Goal: Information Seeking & Learning: Learn about a topic

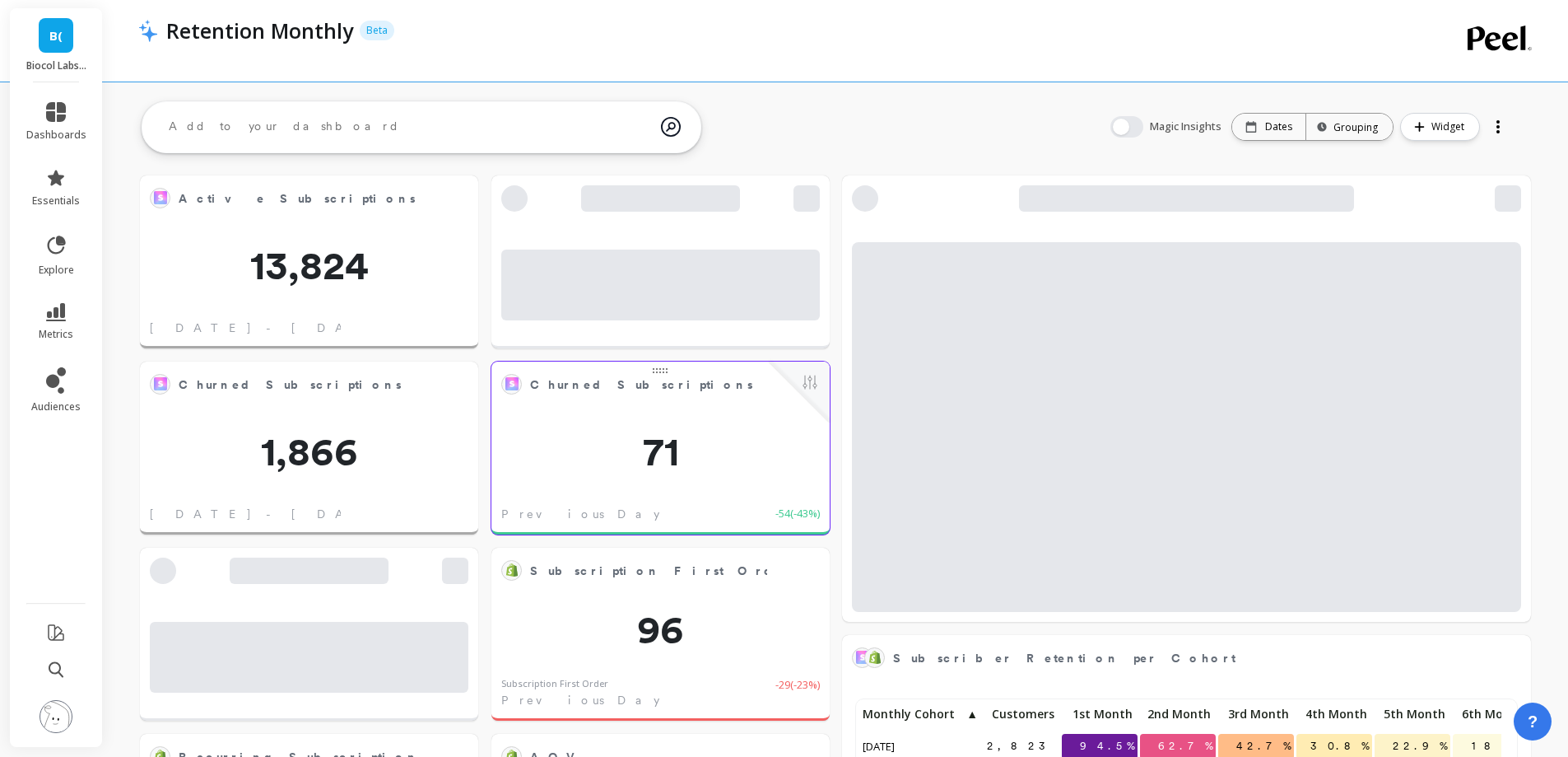
scroll to position [440, 630]
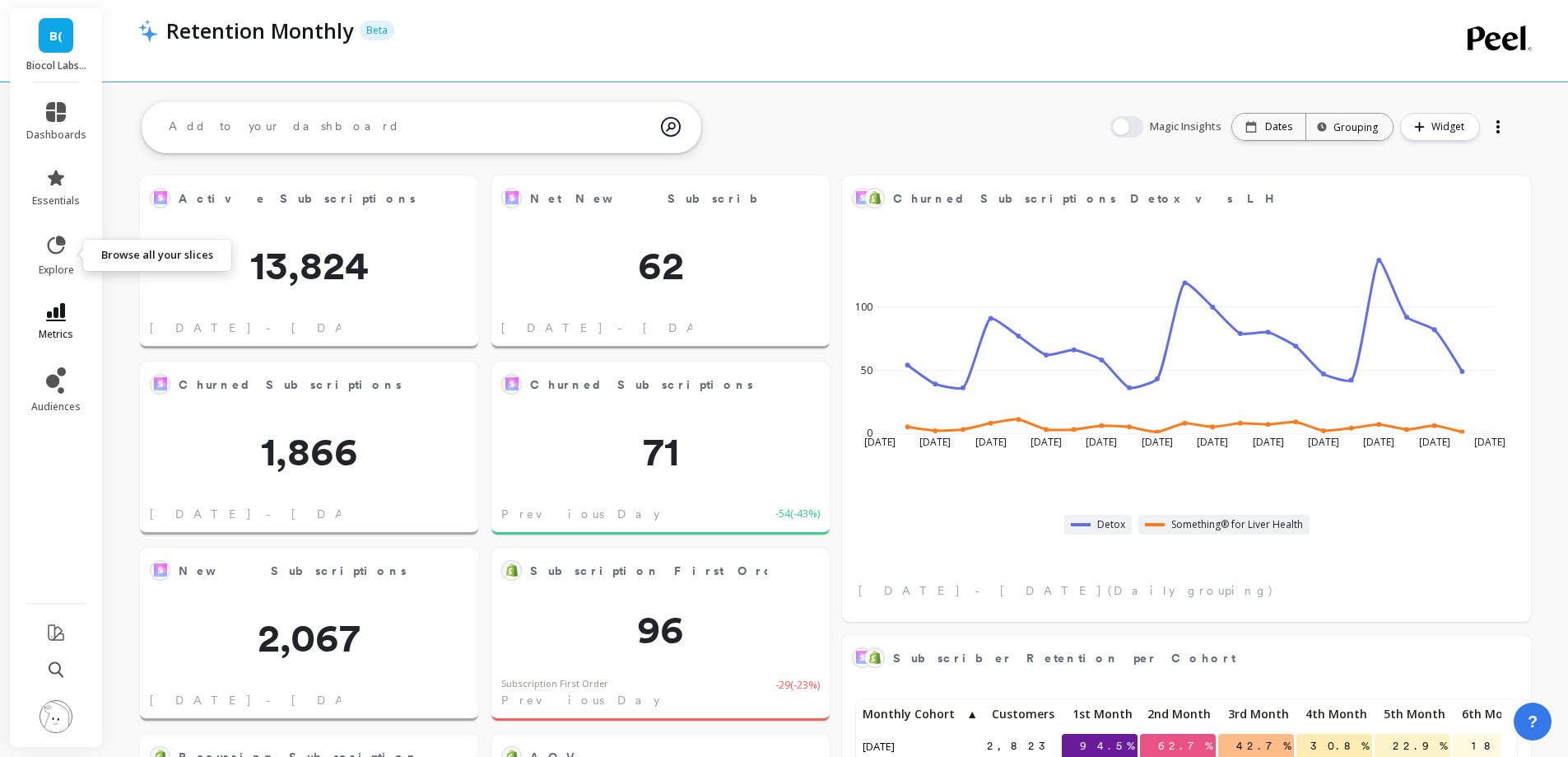
click at [68, 318] on link "metrics" at bounding box center [56, 322] width 60 height 38
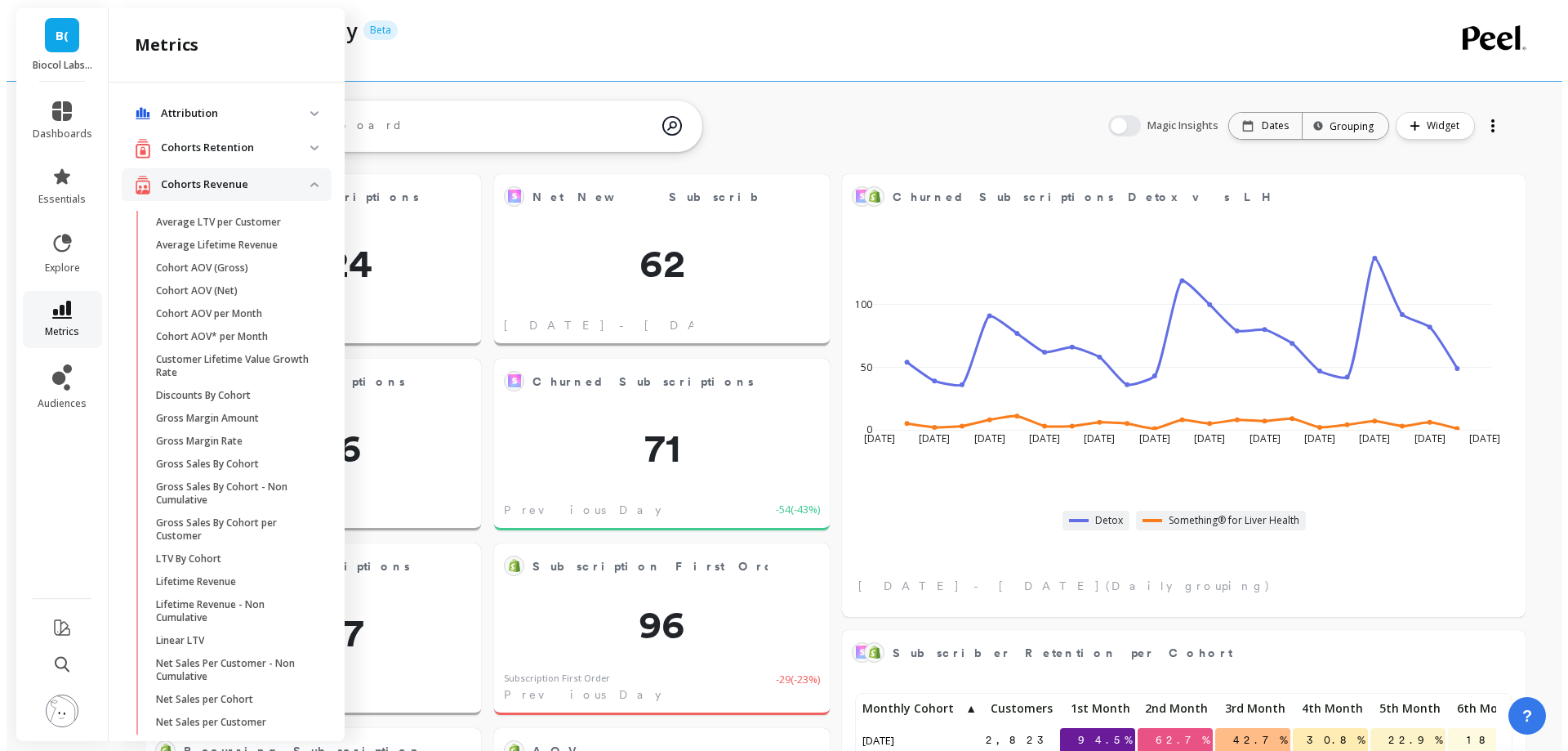
scroll to position [814, 0]
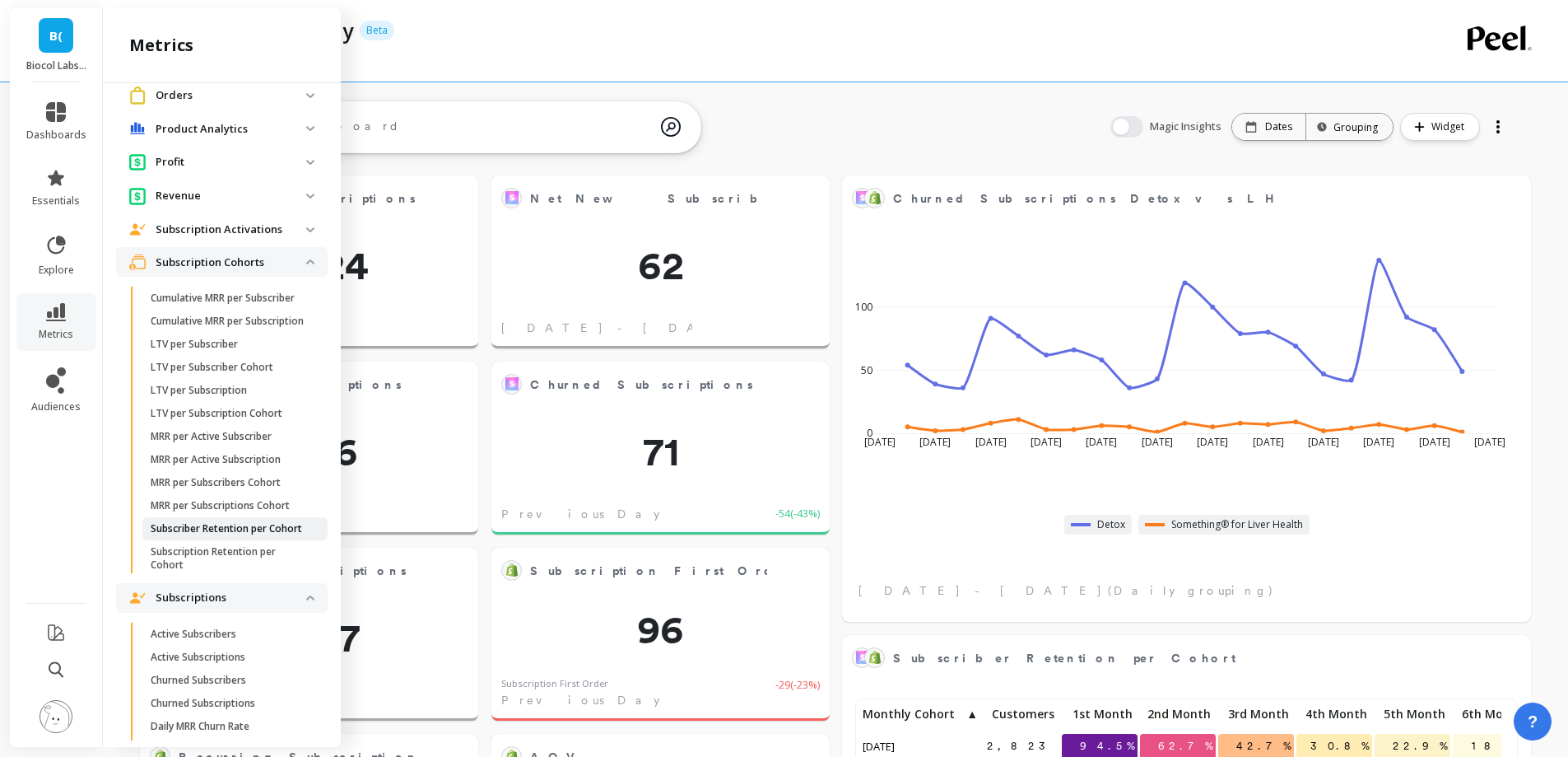
click at [189, 536] on p "Subscriber Retention per Cohort" at bounding box center [227, 528] width 152 height 13
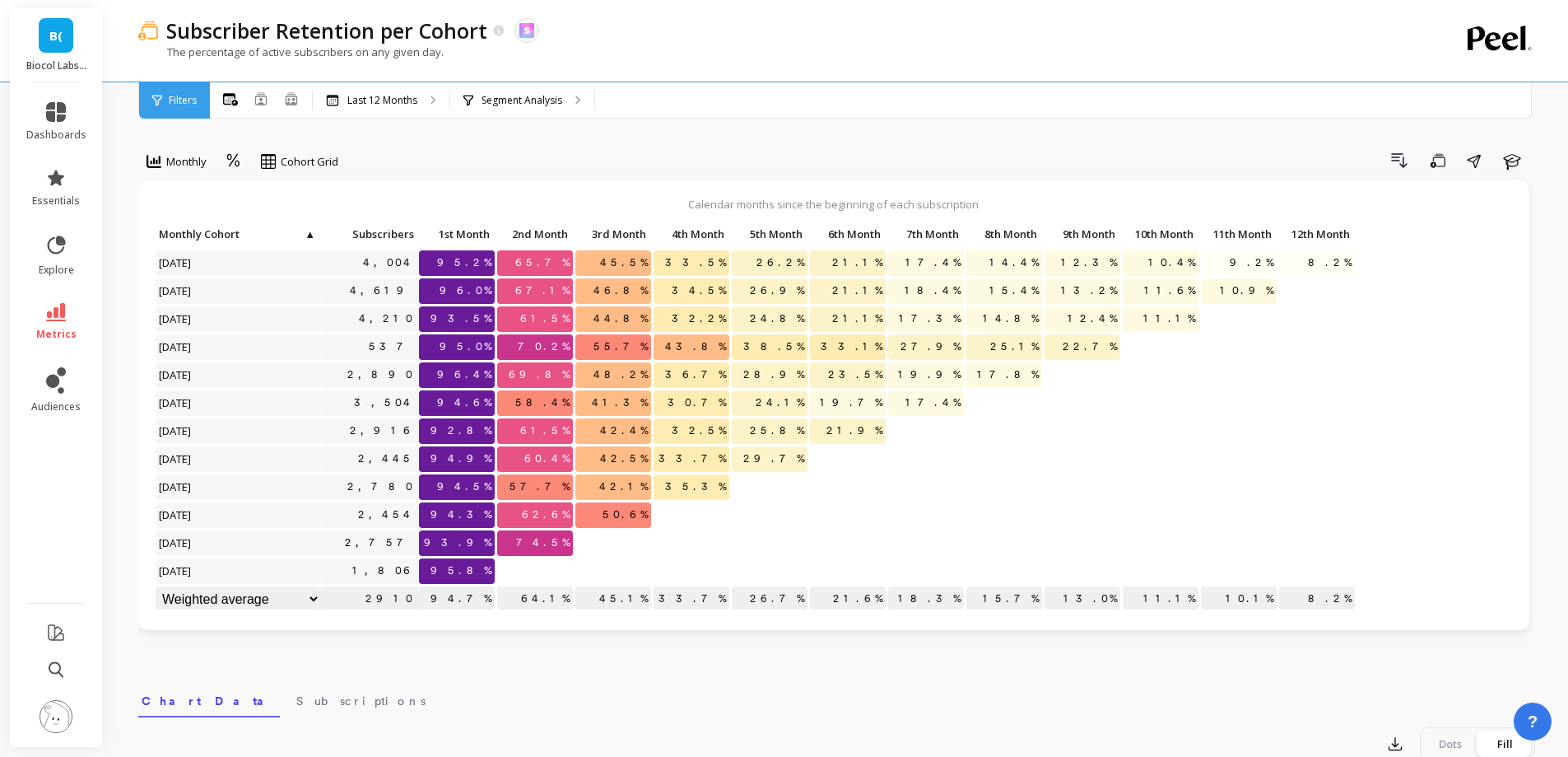
click at [1175, 479] on p at bounding box center [1160, 480] width 76 height 11
click at [498, 107] on div "Segment Analysis" at bounding box center [522, 100] width 144 height 36
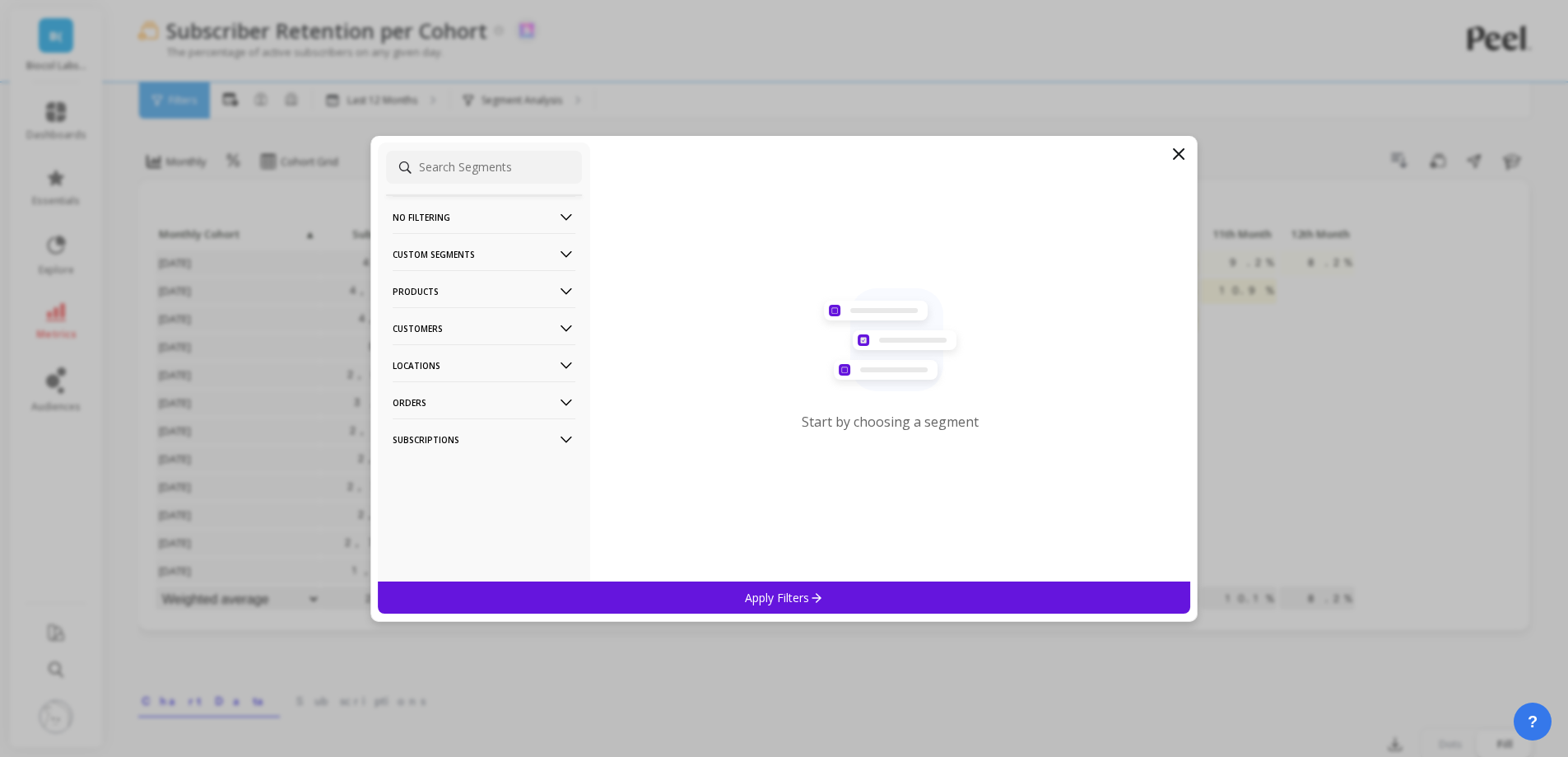
click at [1179, 150] on icon at bounding box center [1178, 154] width 19 height 19
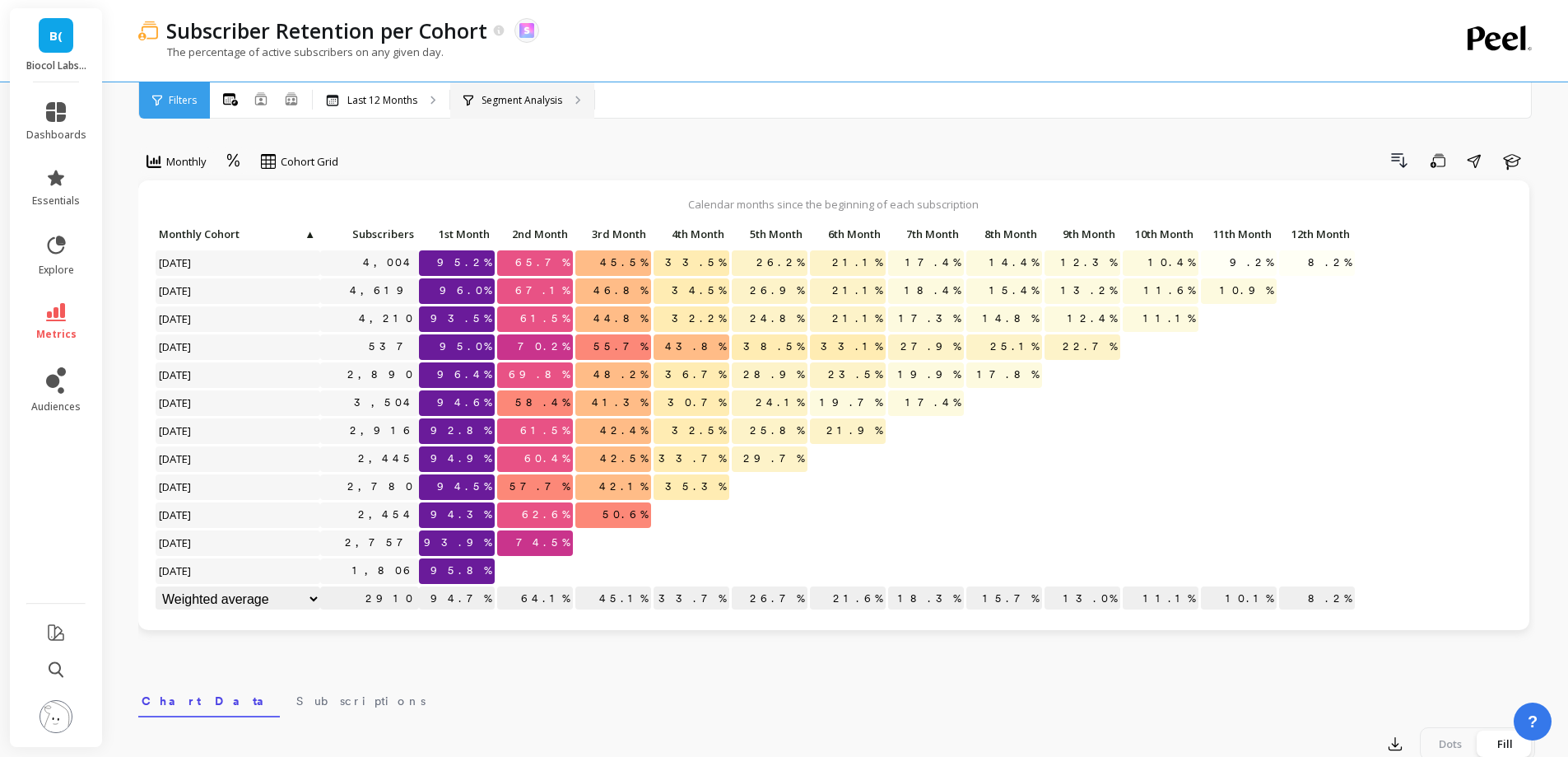
click at [547, 103] on p "Segment Analysis" at bounding box center [521, 100] width 81 height 13
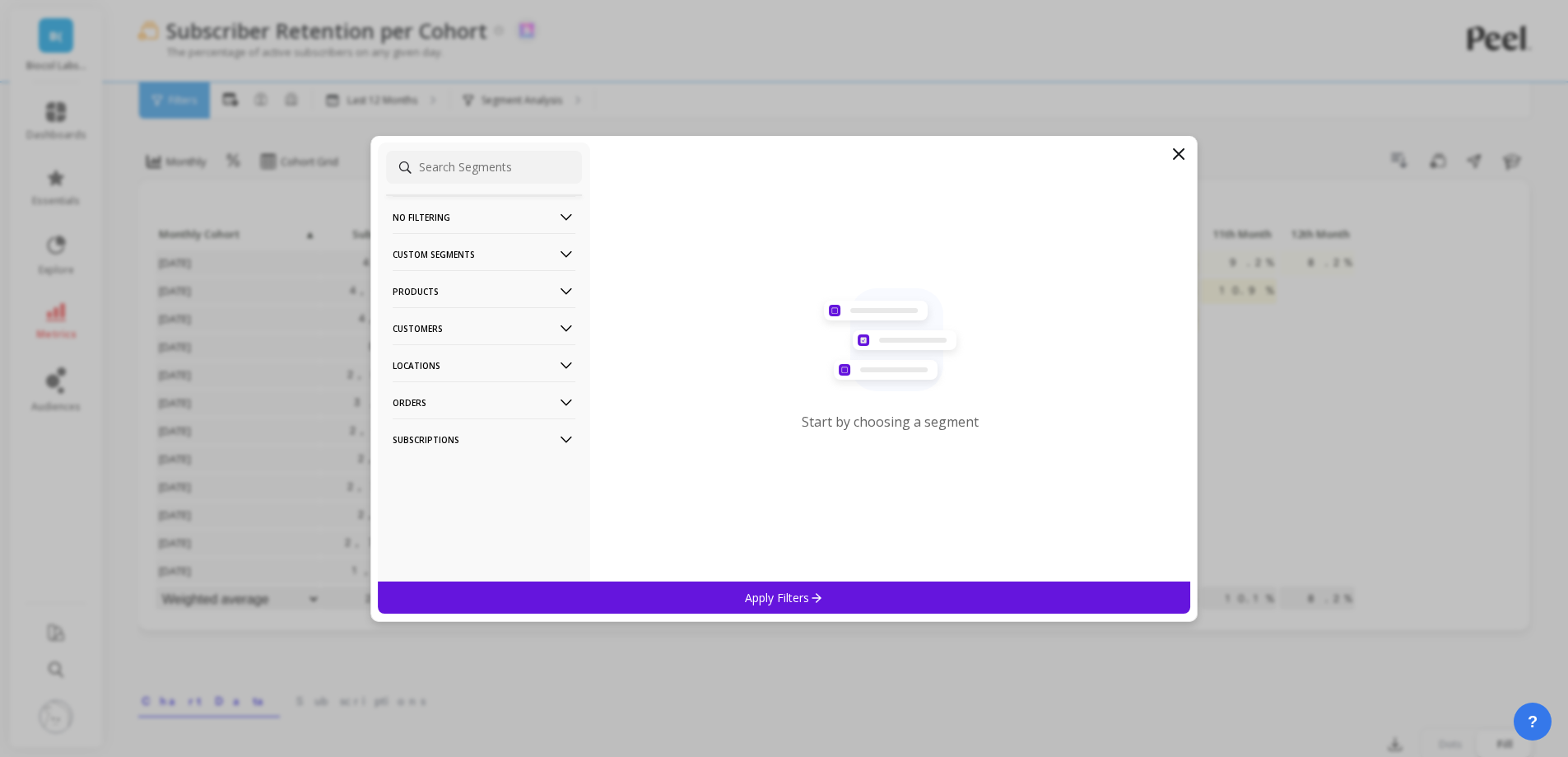
click at [527, 327] on p "Customers" at bounding box center [483, 327] width 182 height 42
click at [484, 361] on div "Customer Tags" at bounding box center [484, 360] width 196 height 26
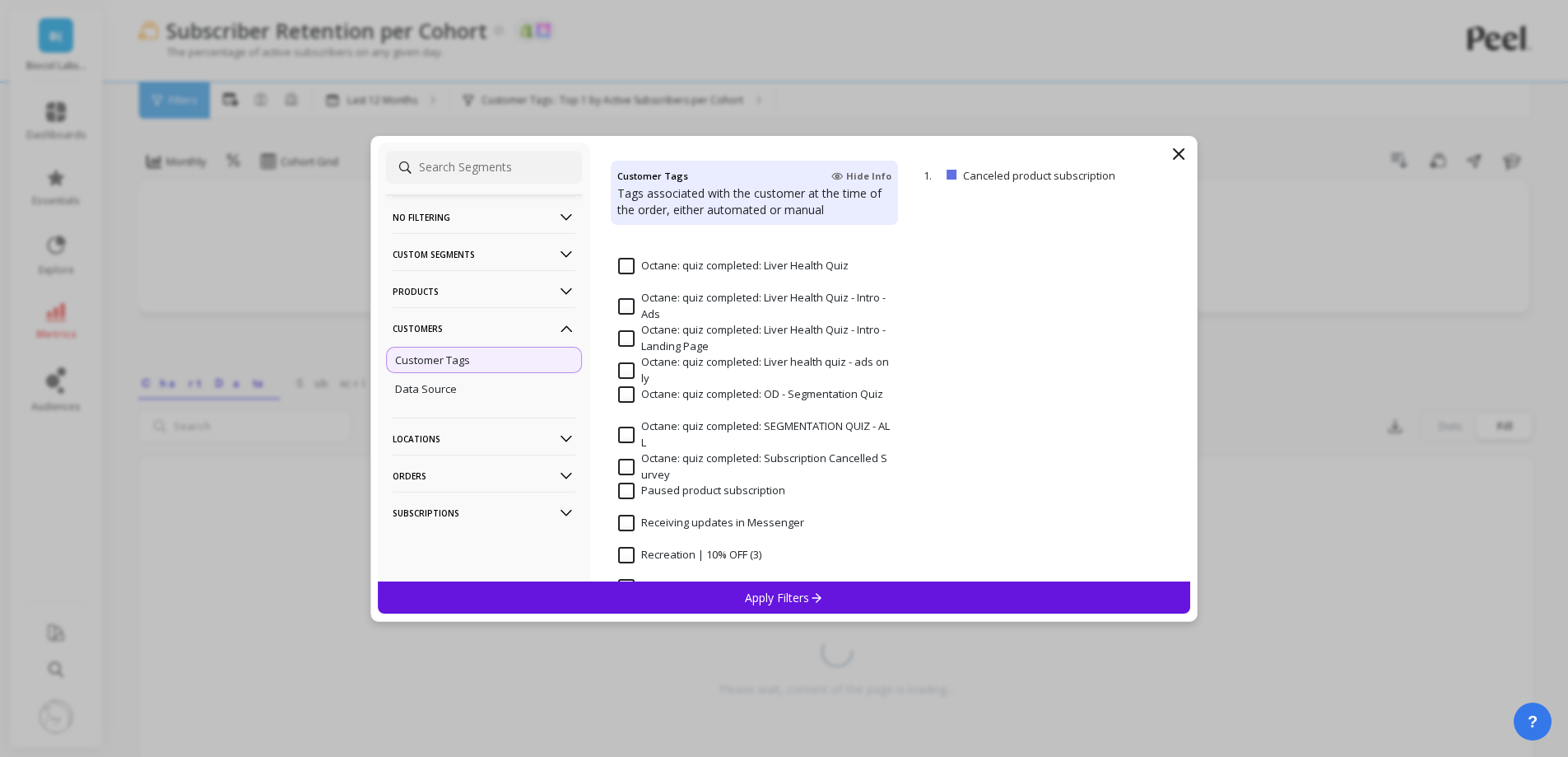
scroll to position [1318, 0]
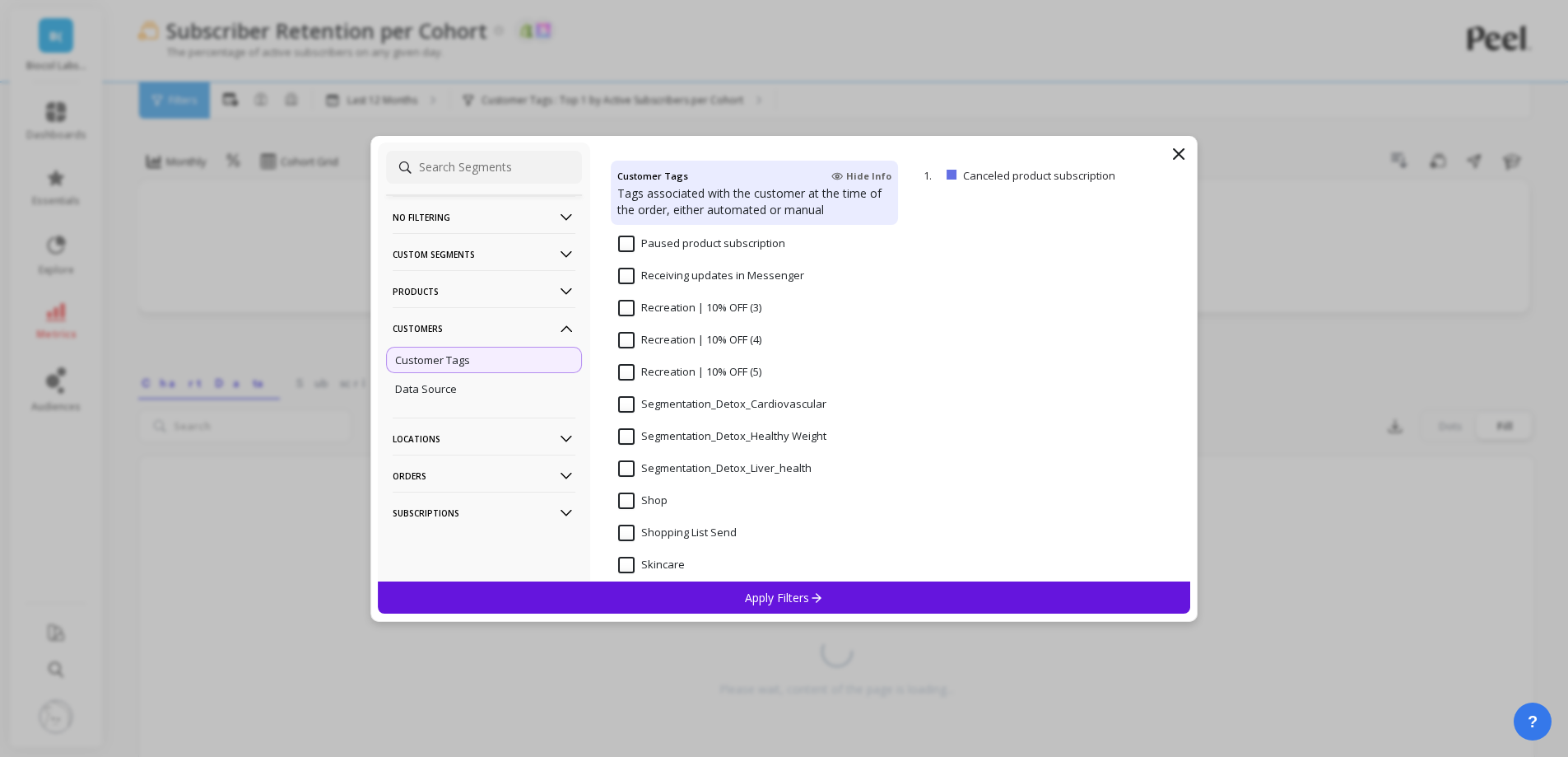
click at [766, 465] on input "Segmentation_Detox_Liver_health" at bounding box center [714, 469] width 194 height 17
click at [706, 601] on div "Apply Filters" at bounding box center [784, 597] width 813 height 32
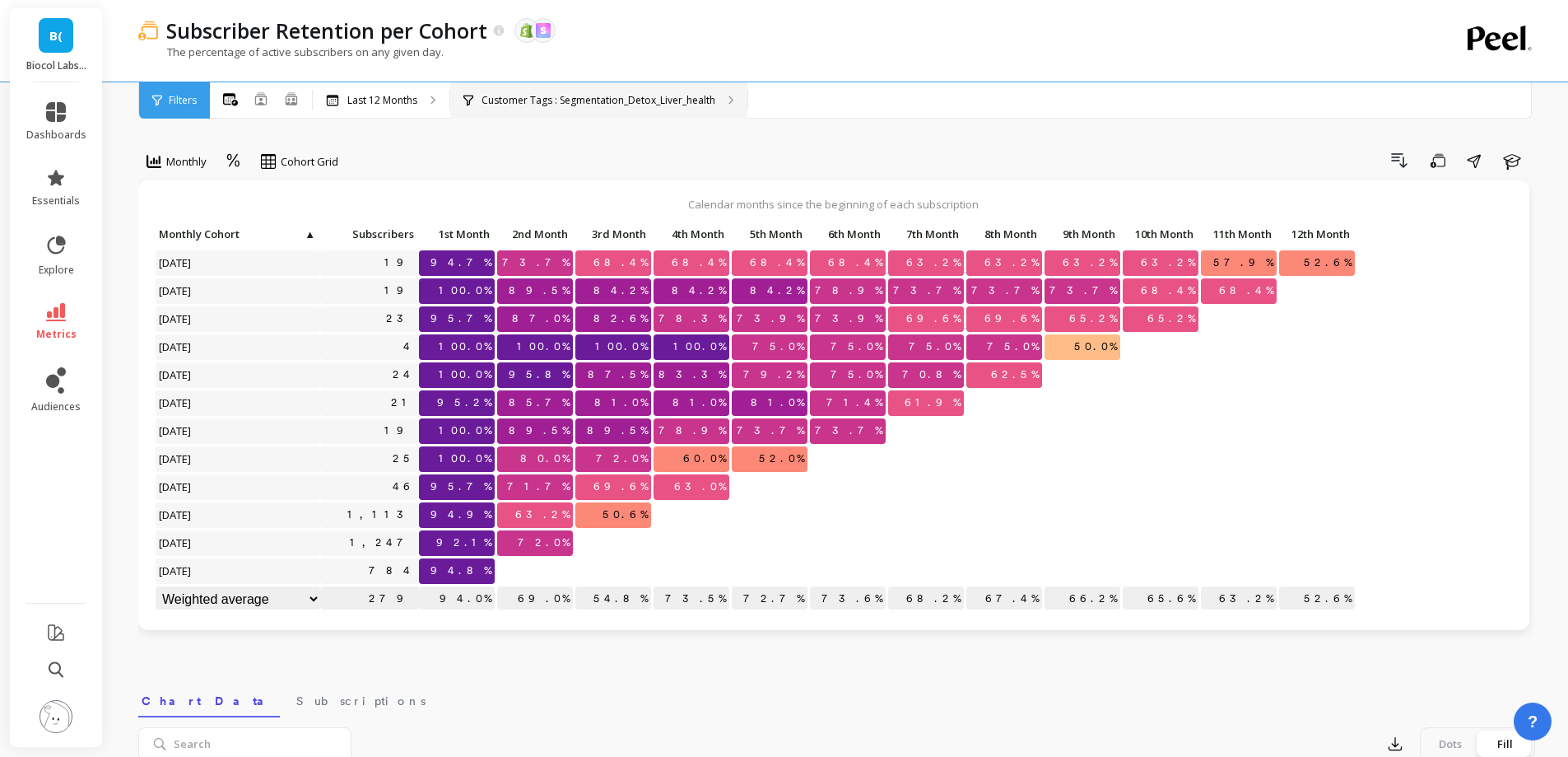
click at [695, 104] on p "Customer Tags : Segmentation_Detox_Liver_health" at bounding box center [598, 100] width 233 height 13
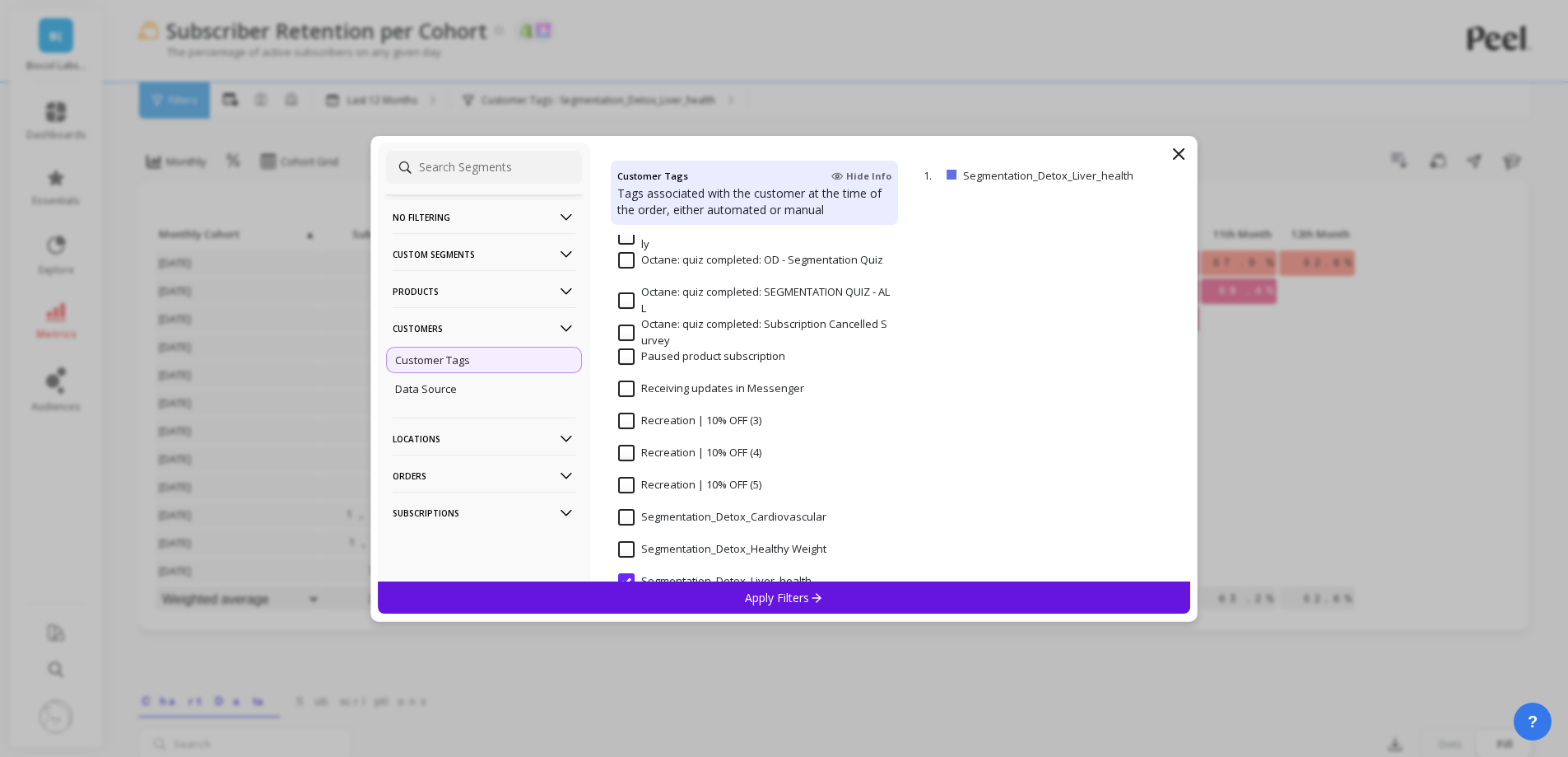
scroll to position [1235, 0]
click at [668, 521] on Weight "Segmentation_Detox_Healthy Weight" at bounding box center [721, 519] width 208 height 17
click at [715, 603] on div "Apply Filters" at bounding box center [784, 597] width 813 height 32
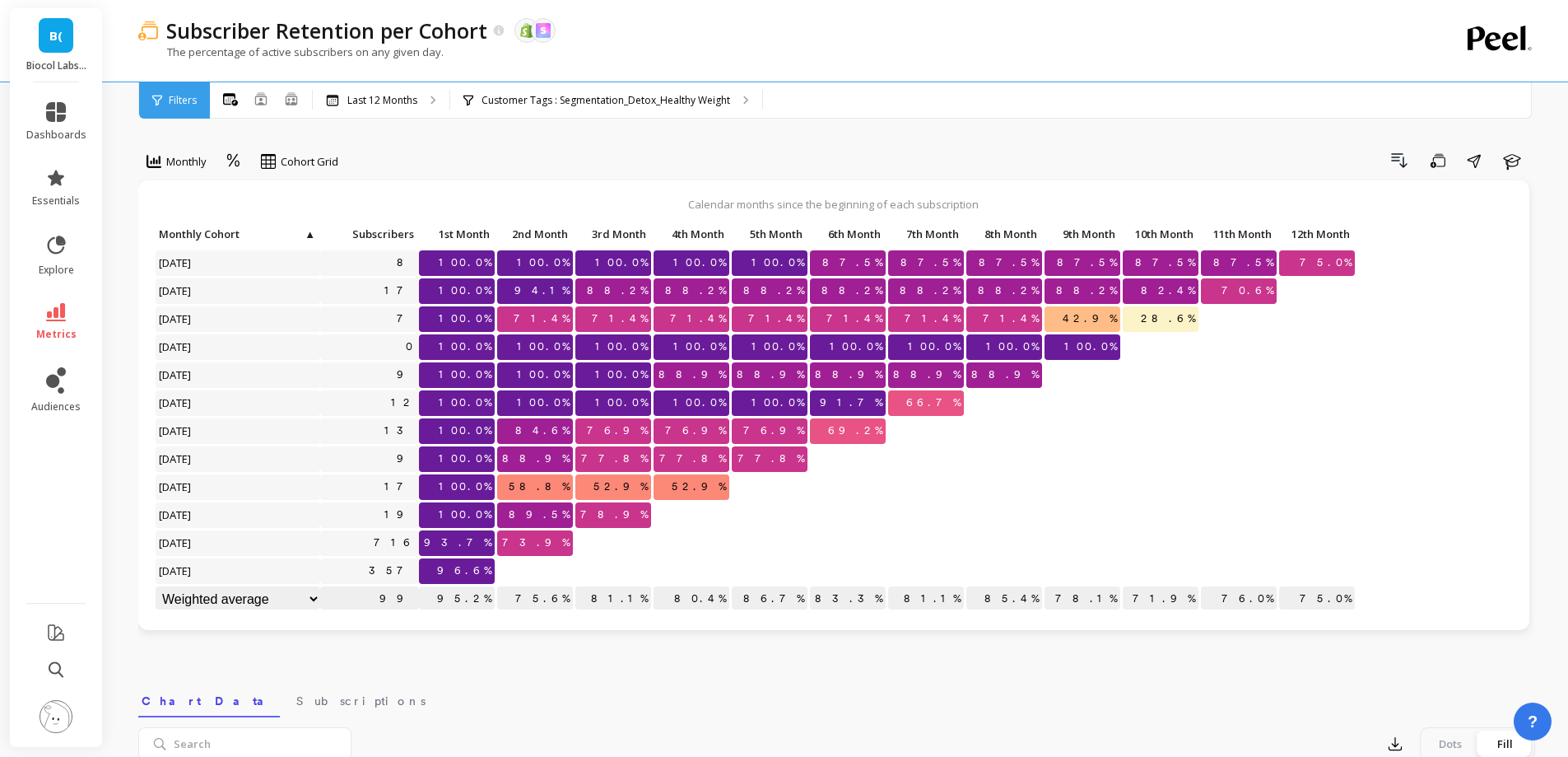
click at [483, 80] on div "Subscriber Retention per Cohort The data you are viewing comes from: Shopify Sk…" at bounding box center [769, 41] width 1261 height 82
click at [508, 93] on div "Customer Tags : Segmentation_Detox_Healthy Weight" at bounding box center [606, 100] width 312 height 36
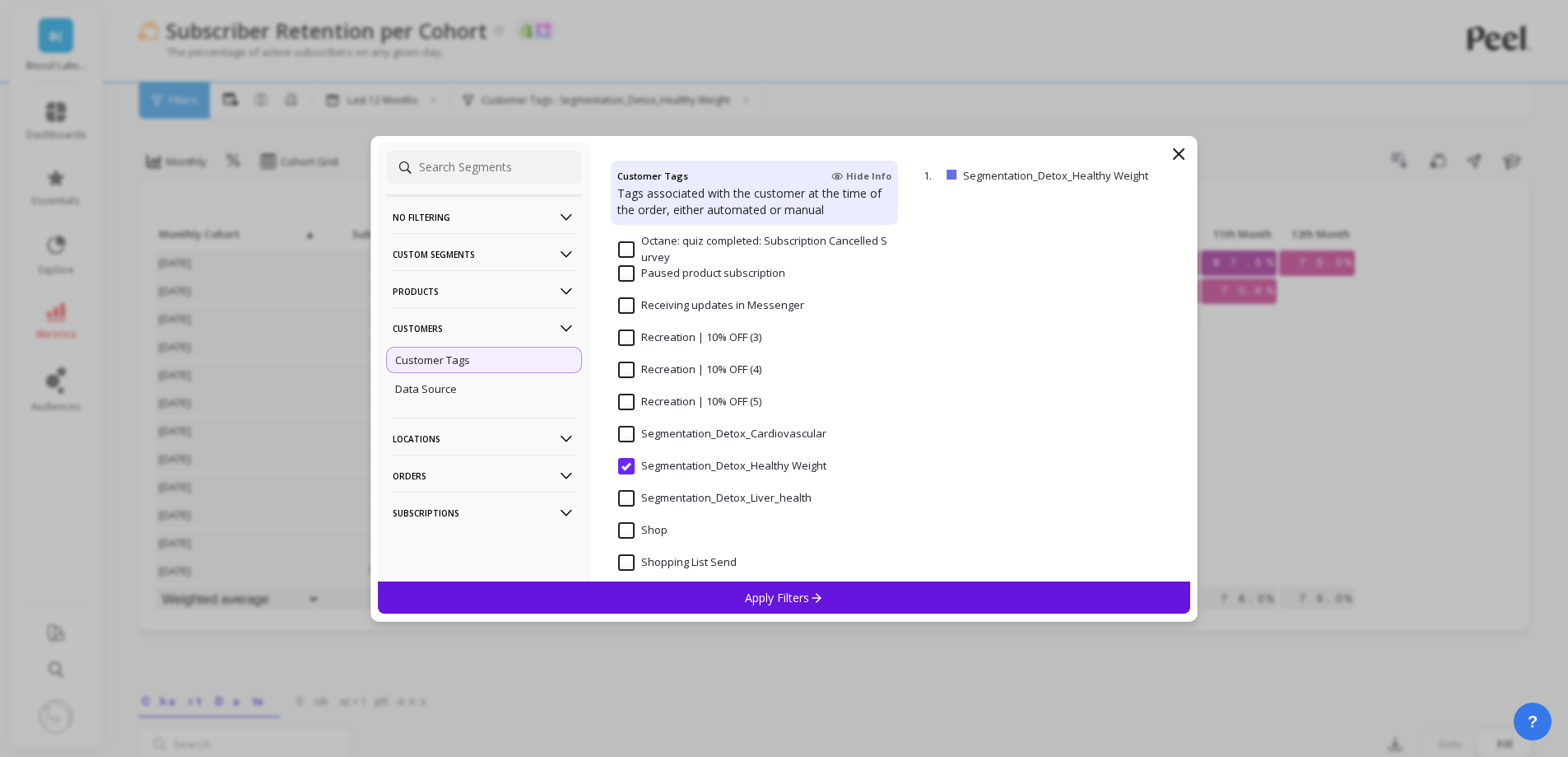
scroll to position [1318, 0]
click at [711, 408] on input "Segmentation_Detox_Cardiovascular" at bounding box center [721, 404] width 208 height 17
click at [715, 595] on div "Apply Filters" at bounding box center [784, 597] width 813 height 32
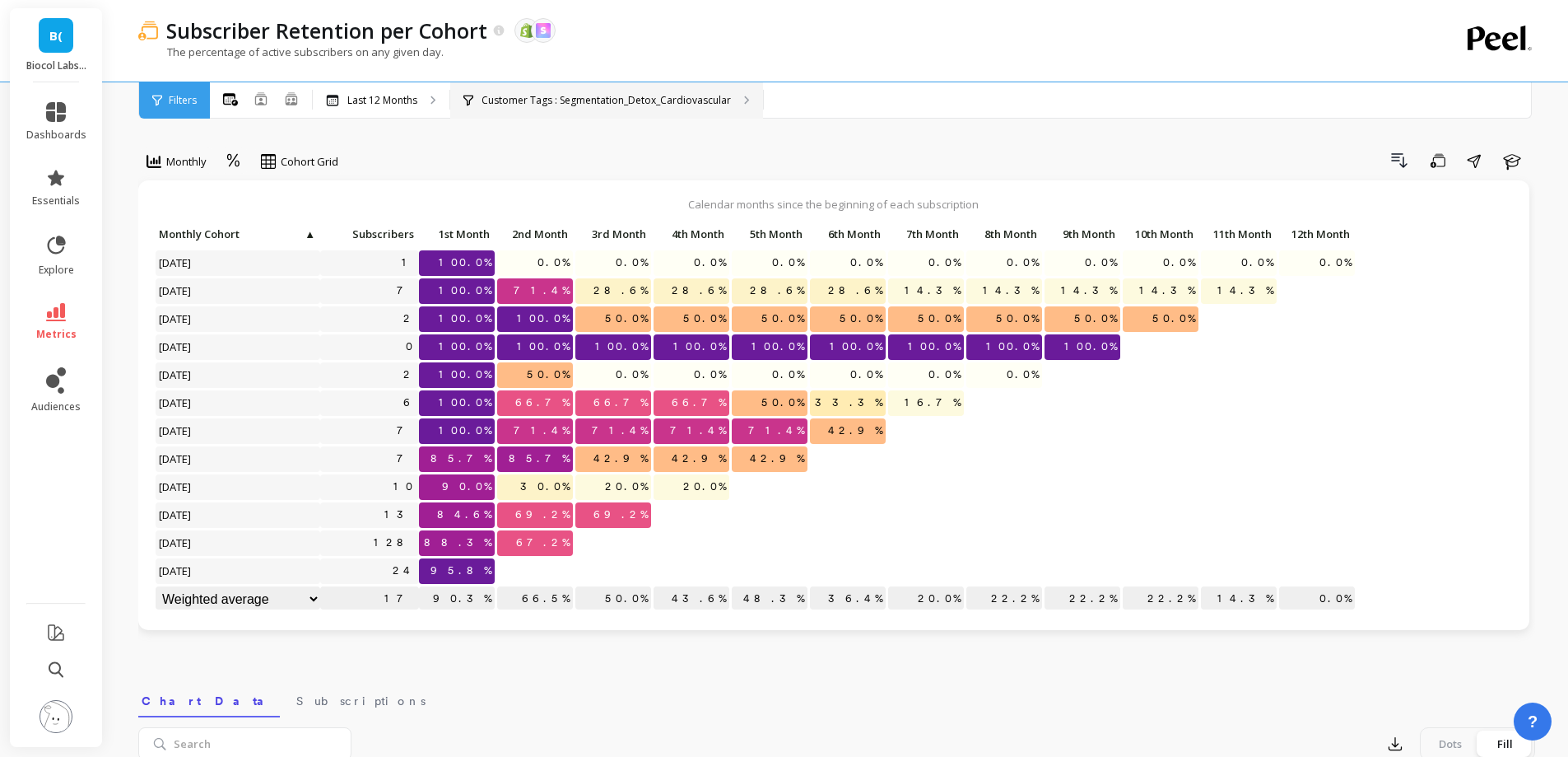
click at [594, 97] on p "Customer Tags : Segmentation_Detox_Cardiovascular" at bounding box center [606, 100] width 249 height 13
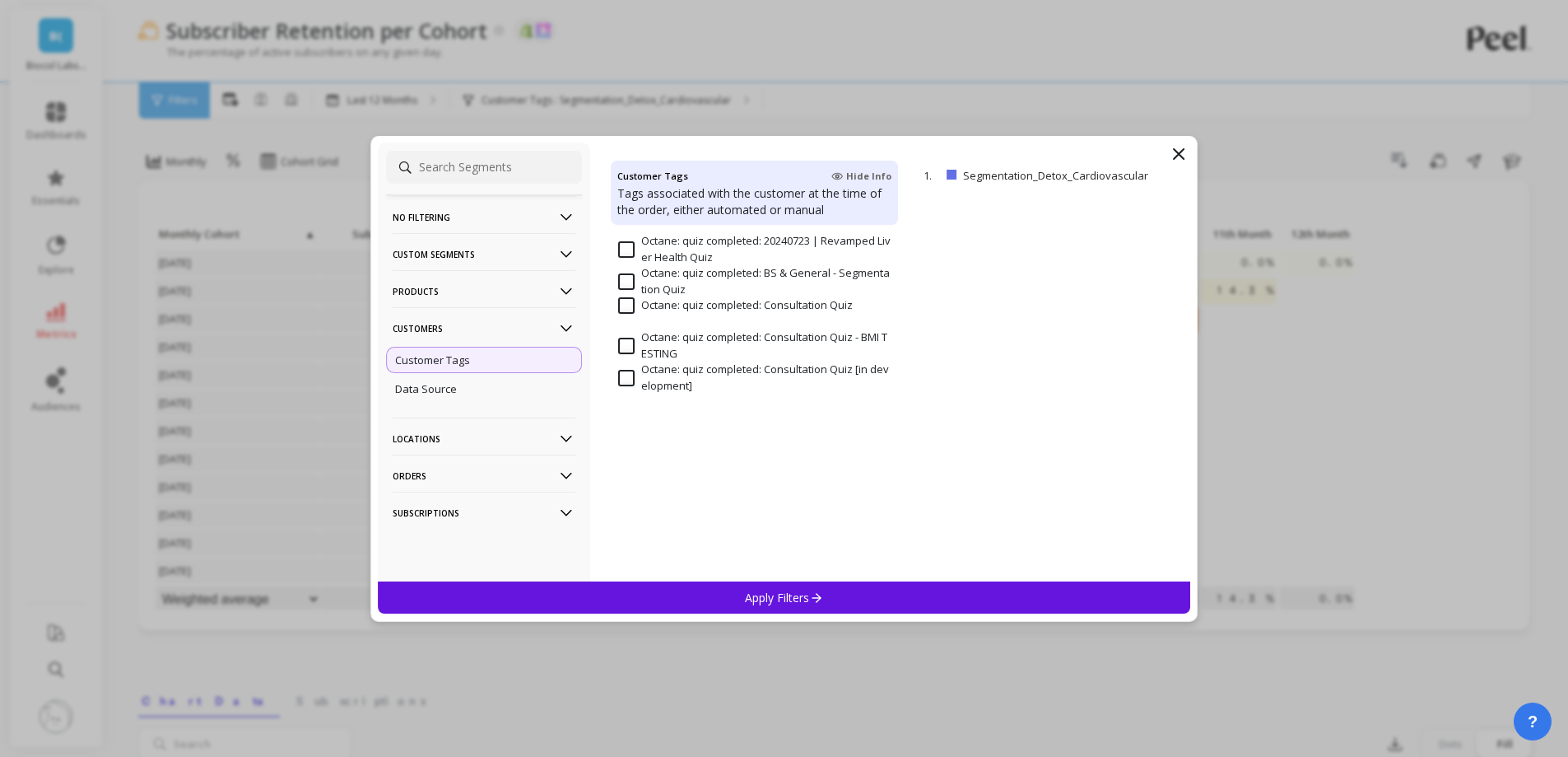
scroll to position [906, 0]
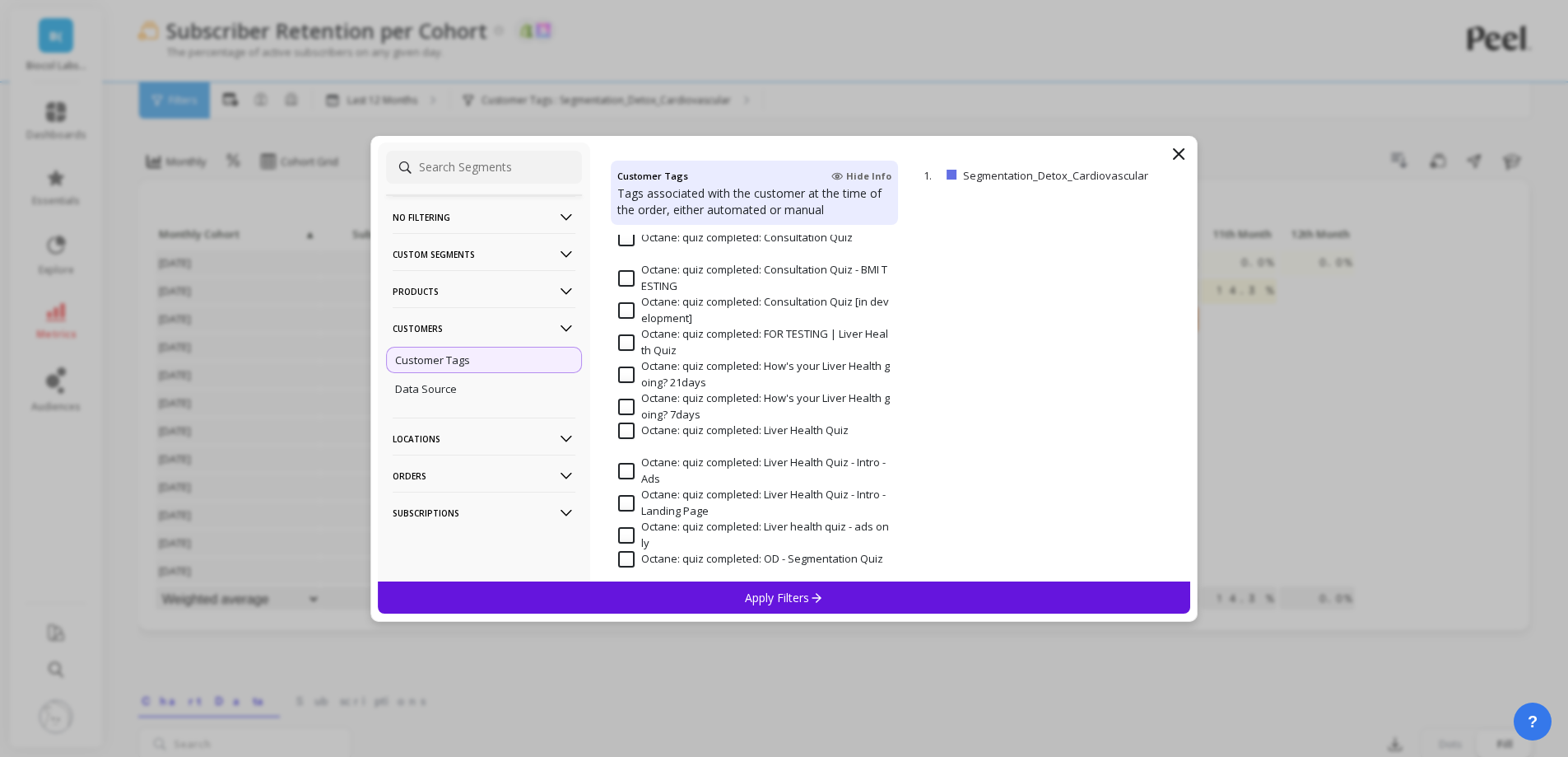
click at [485, 324] on p "Customers" at bounding box center [483, 327] width 182 height 42
click at [484, 288] on p "Products" at bounding box center [483, 290] width 182 height 42
click at [463, 372] on div "SKUs" at bounding box center [484, 380] width 196 height 26
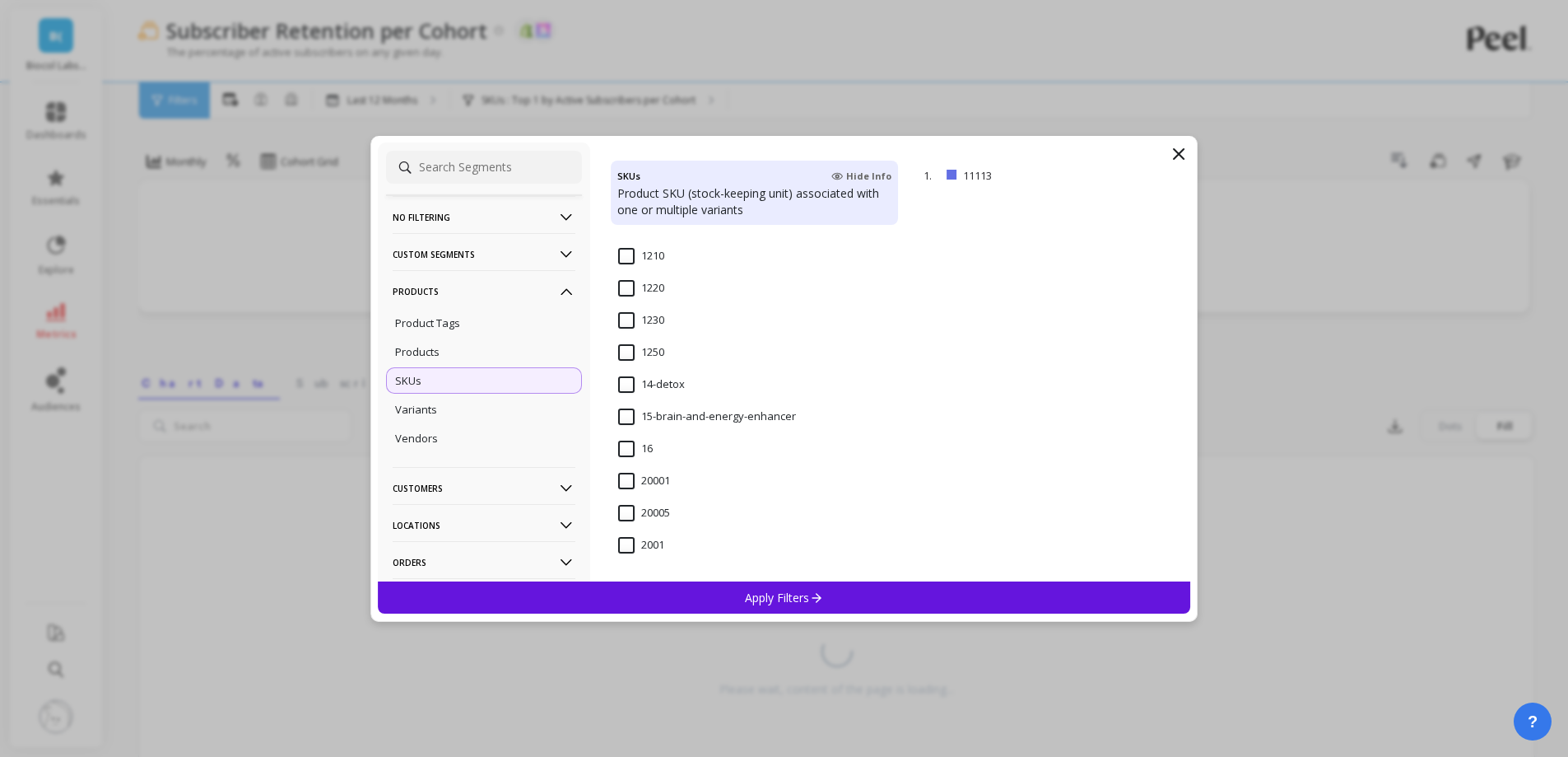
scroll to position [1153, 0]
click at [625, 440] on input "14-detox" at bounding box center [651, 441] width 67 height 17
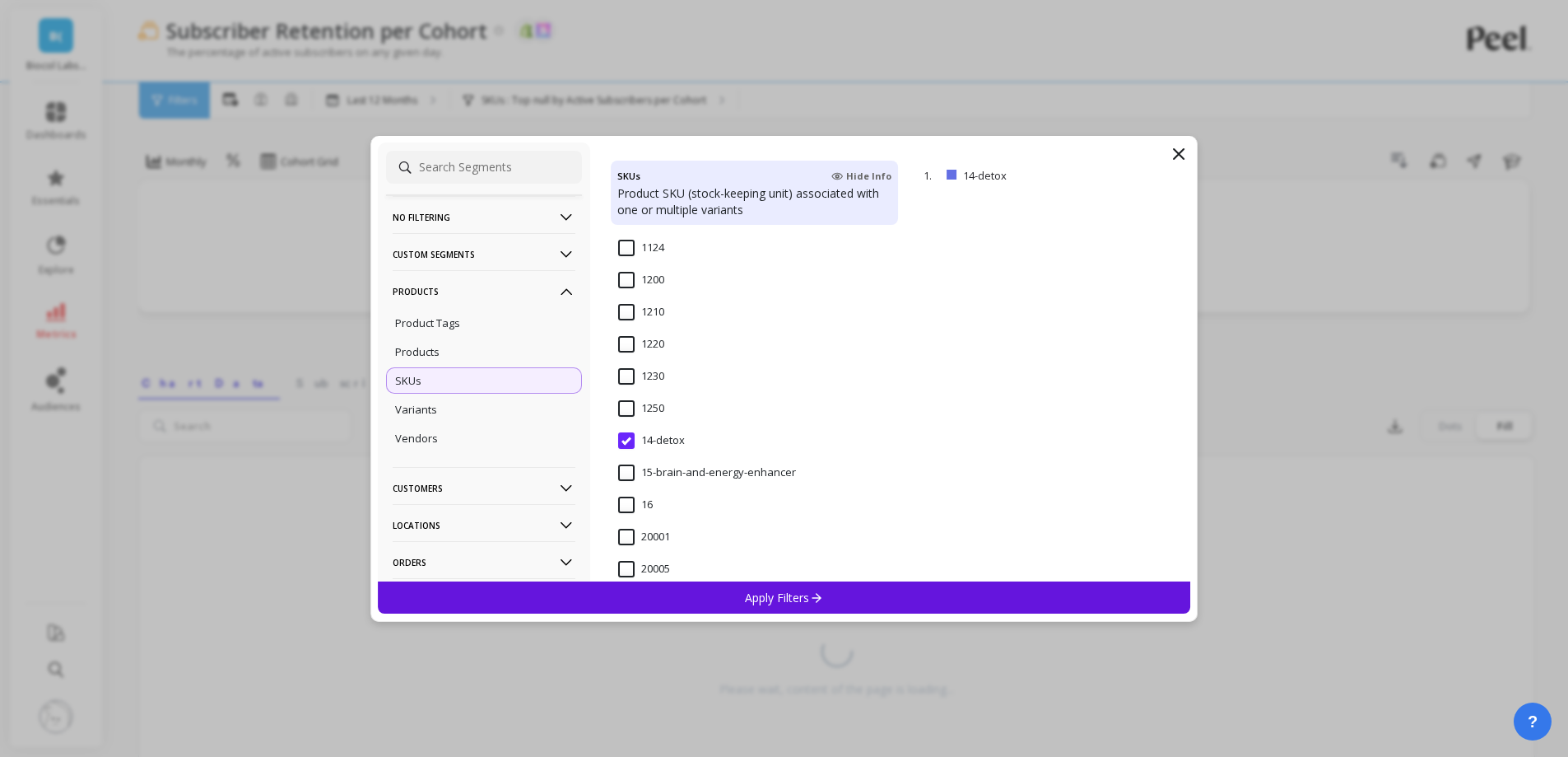
click at [698, 591] on div "Apply Filters" at bounding box center [784, 597] width 813 height 32
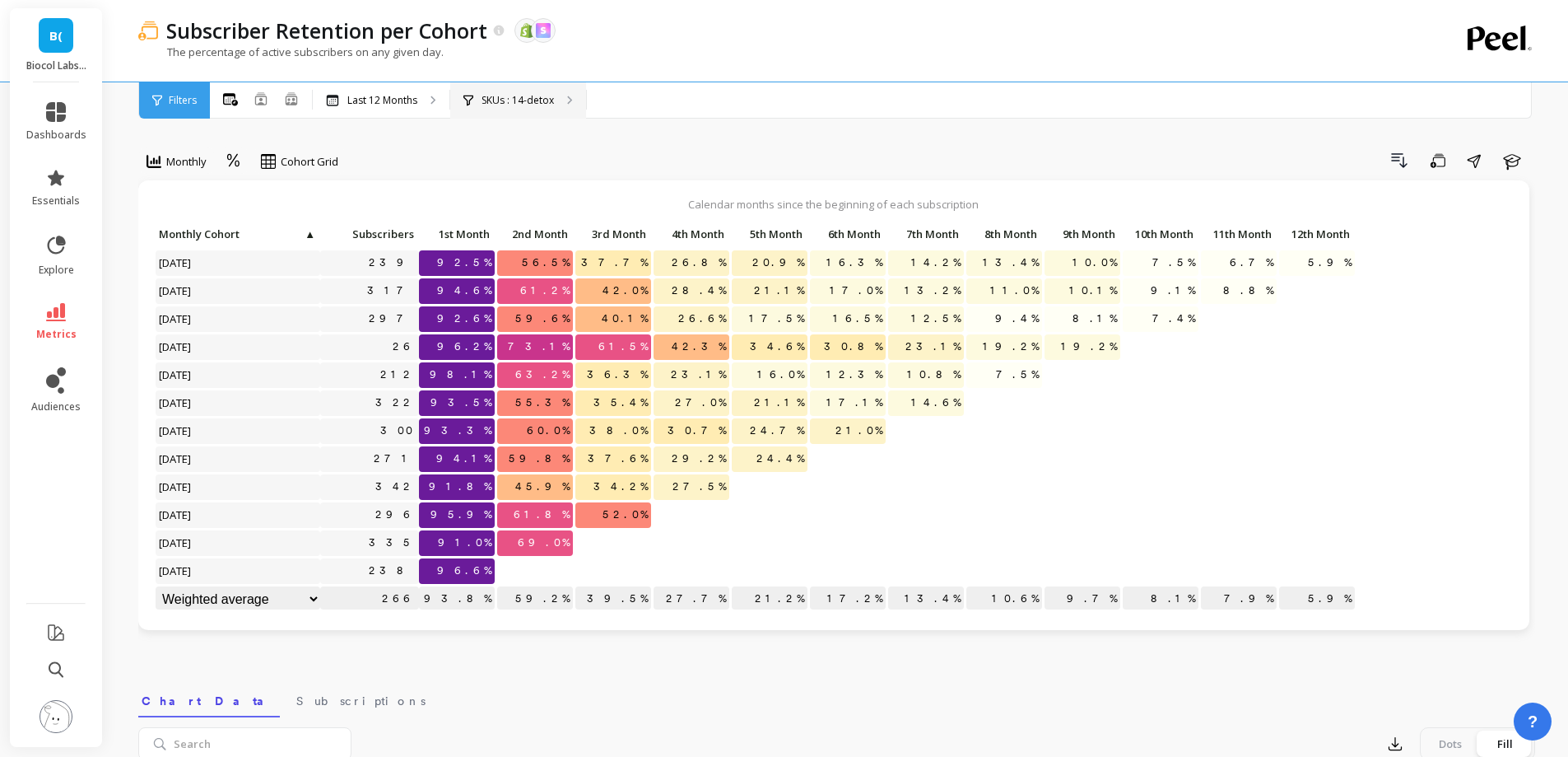
click at [533, 100] on p "SKUs : 14-detox" at bounding box center [518, 100] width 72 height 13
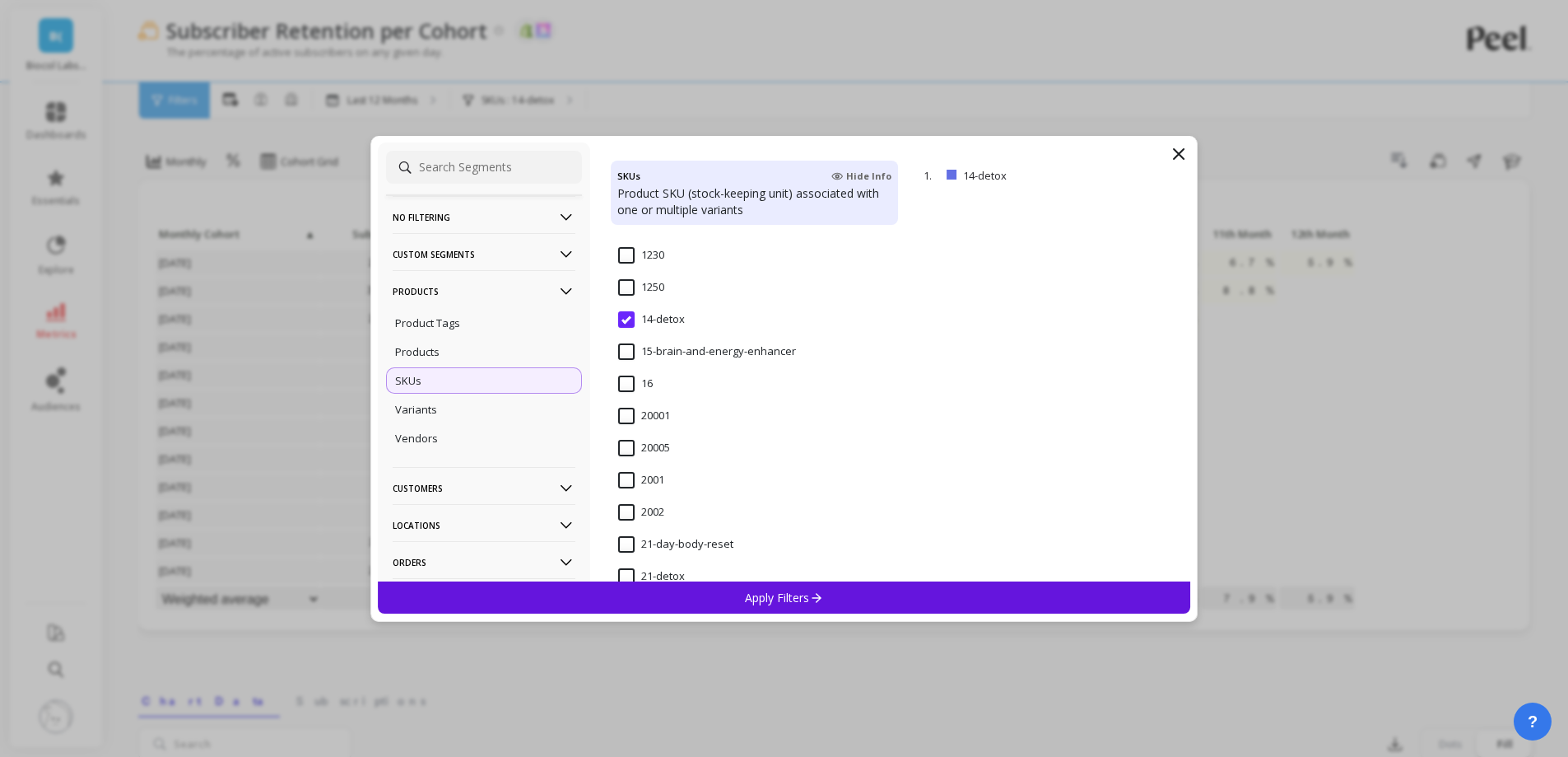
scroll to position [1400, 0]
click at [666, 425] on input "21-day-body-reset" at bounding box center [675, 419] width 115 height 17
click at [728, 599] on div "Apply Filters" at bounding box center [784, 597] width 813 height 32
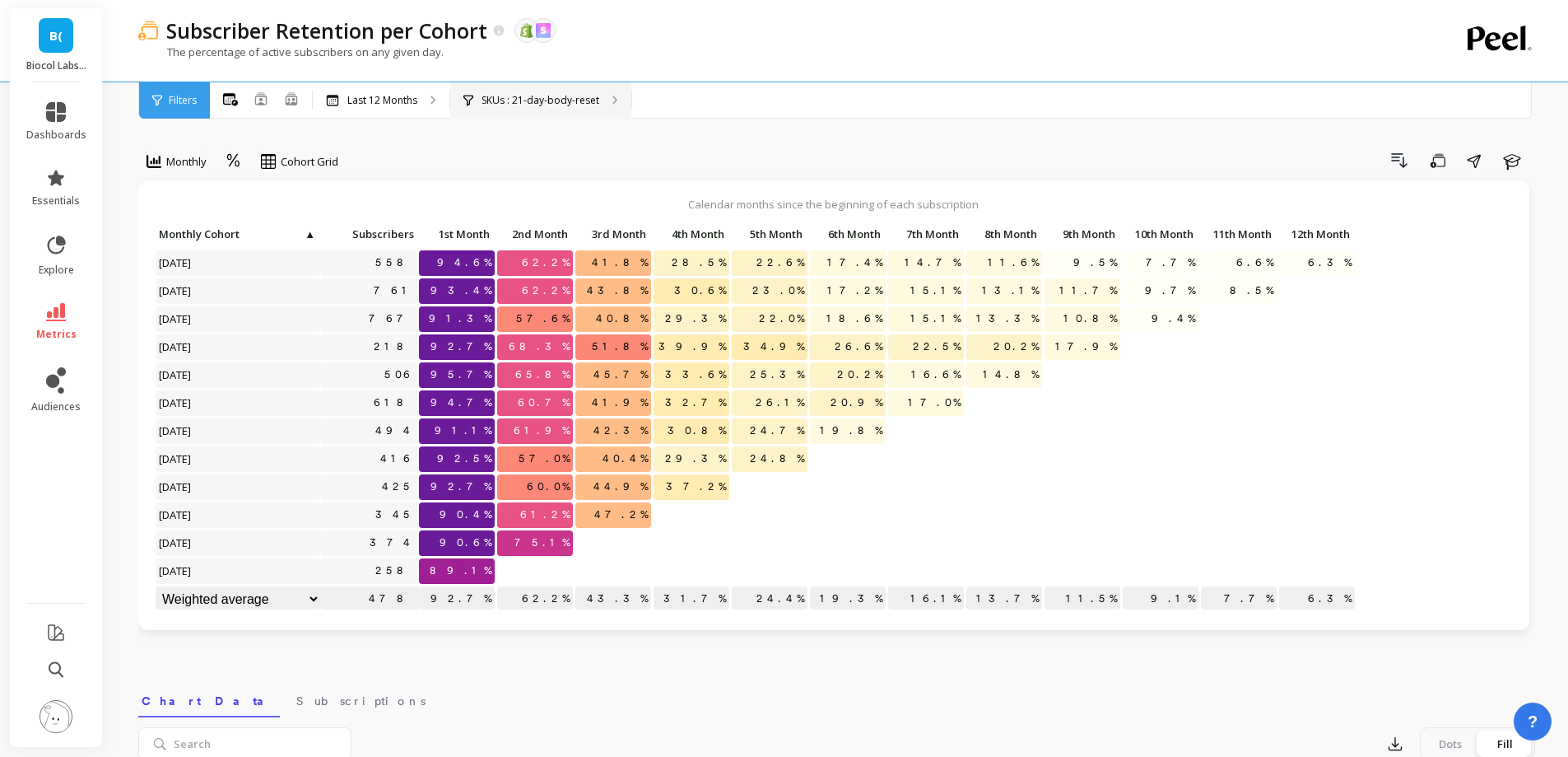
click at [531, 99] on p "SKUs : 21-day-body-reset" at bounding box center [540, 100] width 118 height 13
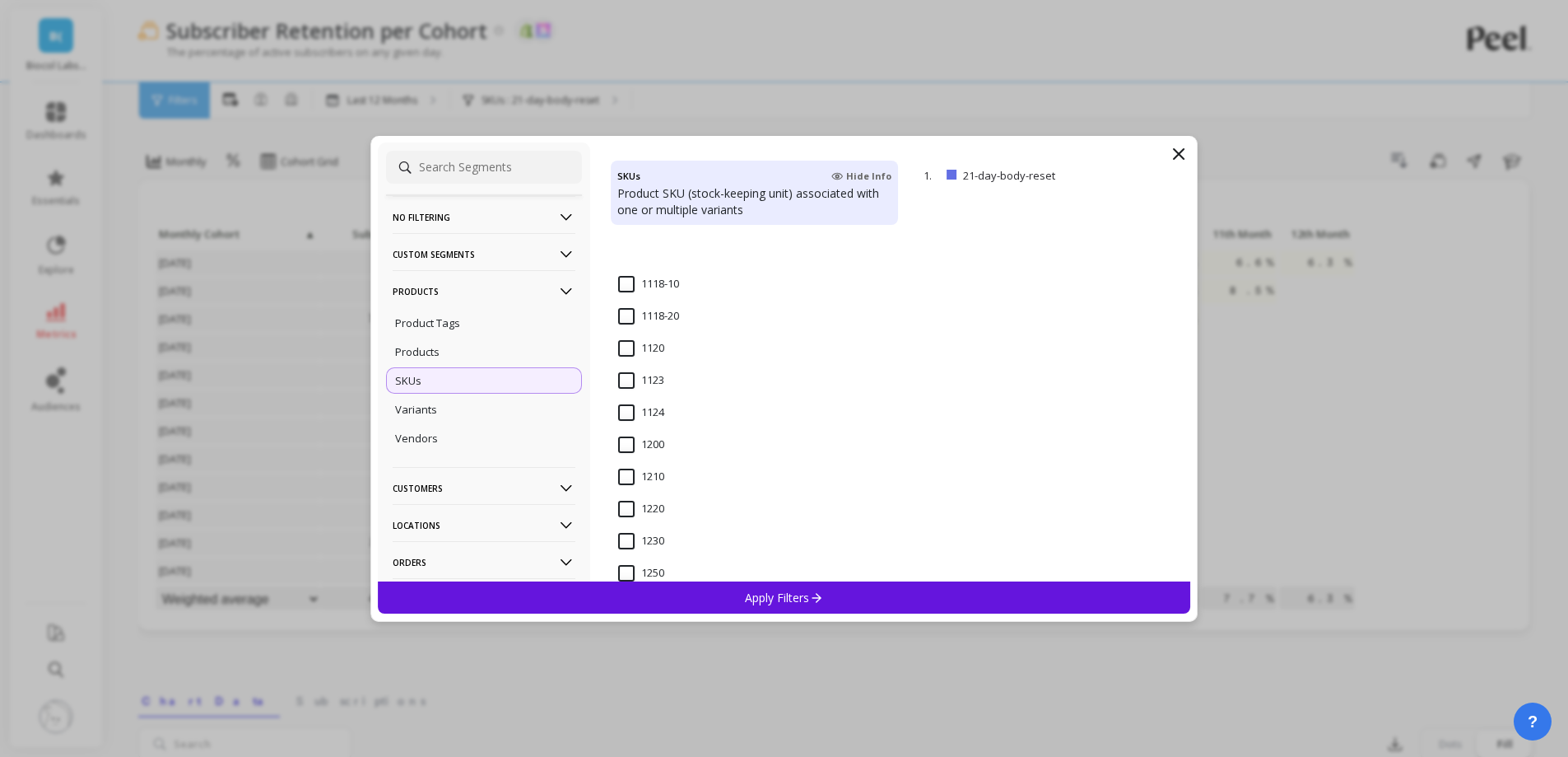
scroll to position [1400, 0]
click at [625, 448] on input "21-detox" at bounding box center [651, 450] width 67 height 17
click at [709, 592] on div "Apply Filters" at bounding box center [784, 597] width 813 height 32
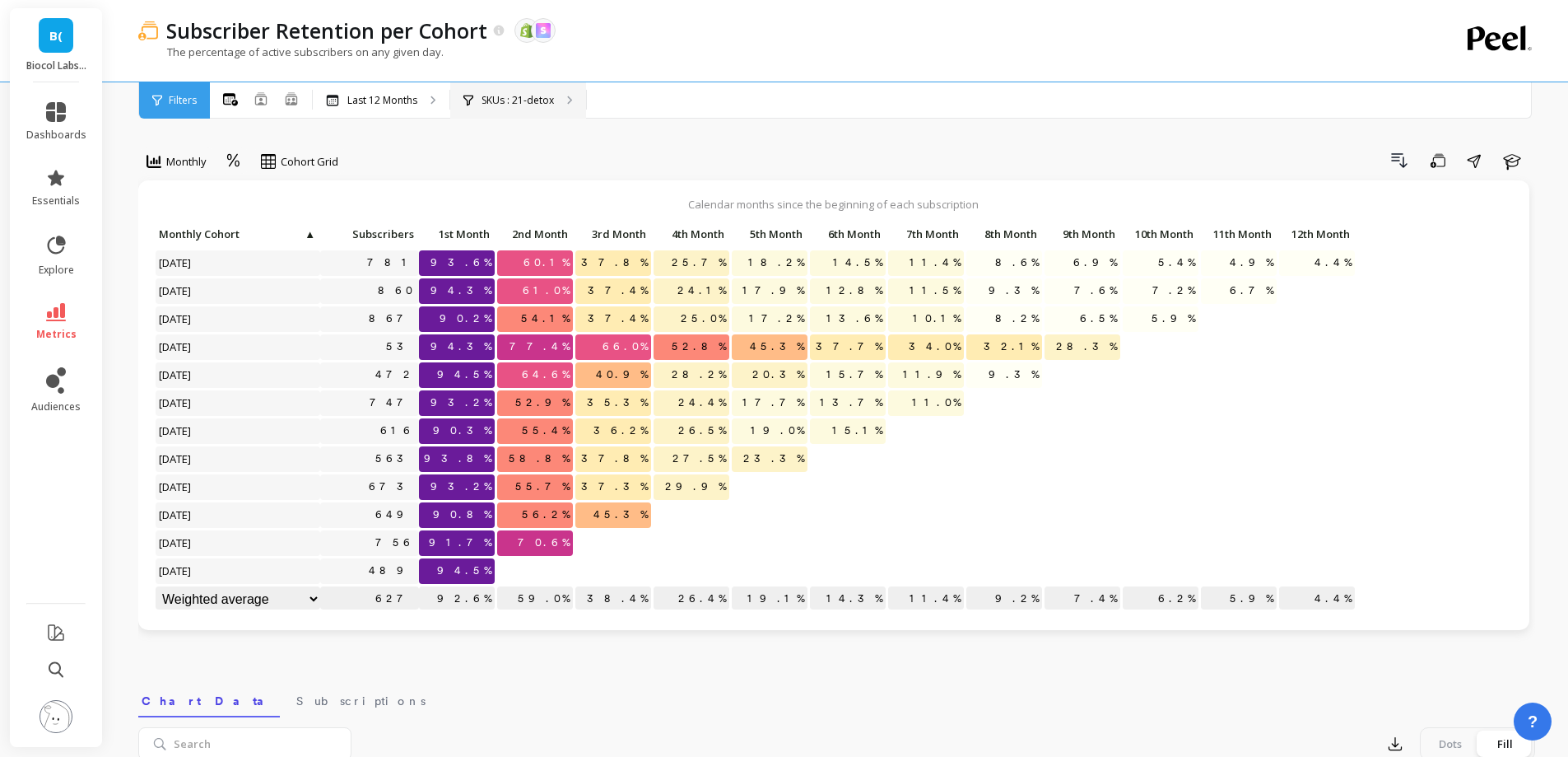
click at [545, 100] on p "SKUs : 21-detox" at bounding box center [518, 100] width 72 height 13
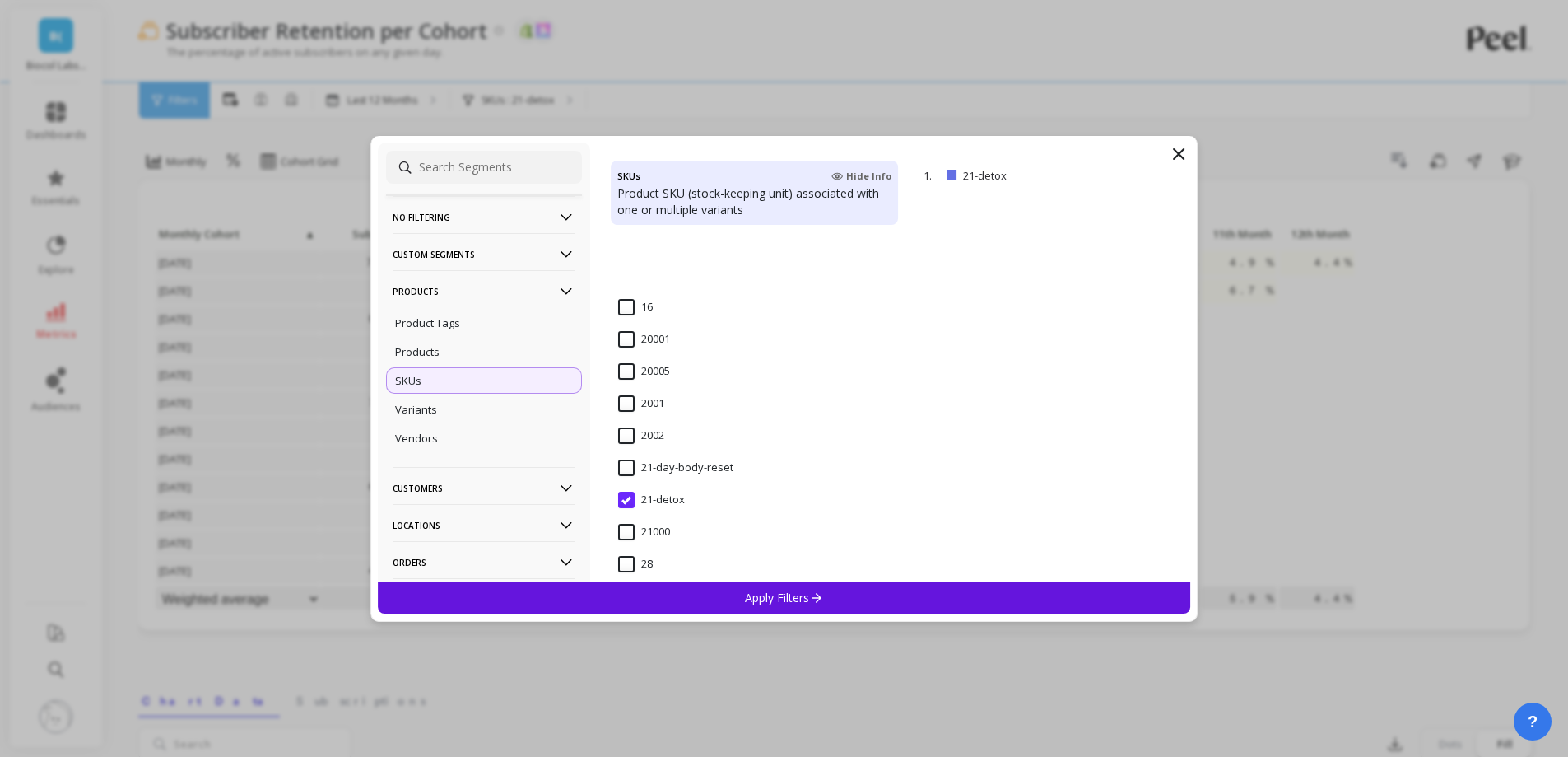
scroll to position [1482, 0]
click at [645, 462] on input "28-detox" at bounding box center [651, 464] width 67 height 17
click at [706, 597] on div "Apply Filters" at bounding box center [784, 597] width 813 height 32
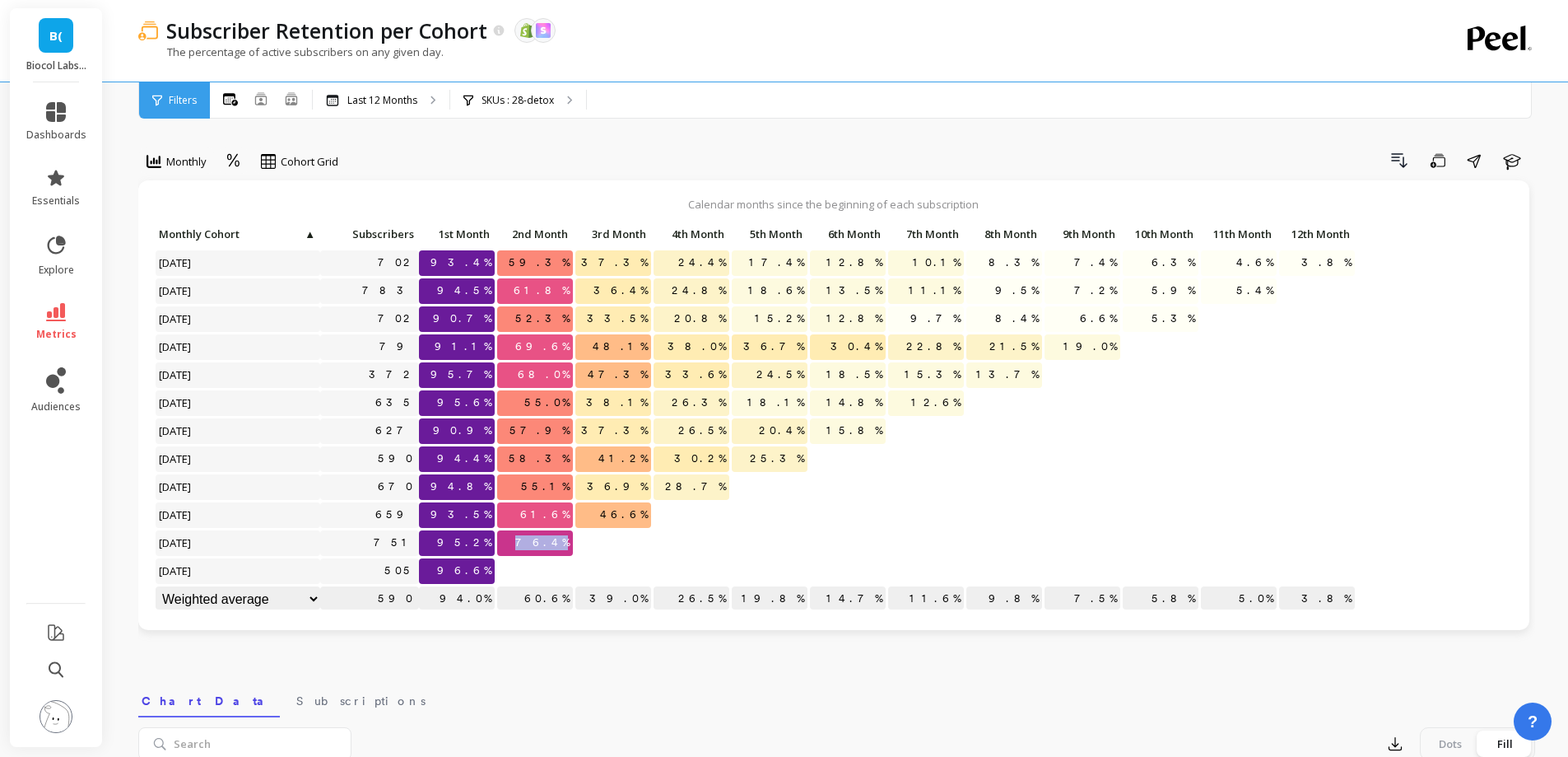
drag, startPoint x: 532, startPoint y: 545, endPoint x: 599, endPoint y: 541, distance: 67.1
click at [590, 541] on div "Click to create an audience 702 93.4% 59.3% 37.3% 24.4% 17.4% 12.8% 10.1% 8.3% …" at bounding box center [755, 418] width 1201 height 392
click at [603, 541] on p at bounding box center [613, 536] width 76 height 11
click at [498, 93] on div "SKUs : 28-detox" at bounding box center [518, 100] width 136 height 36
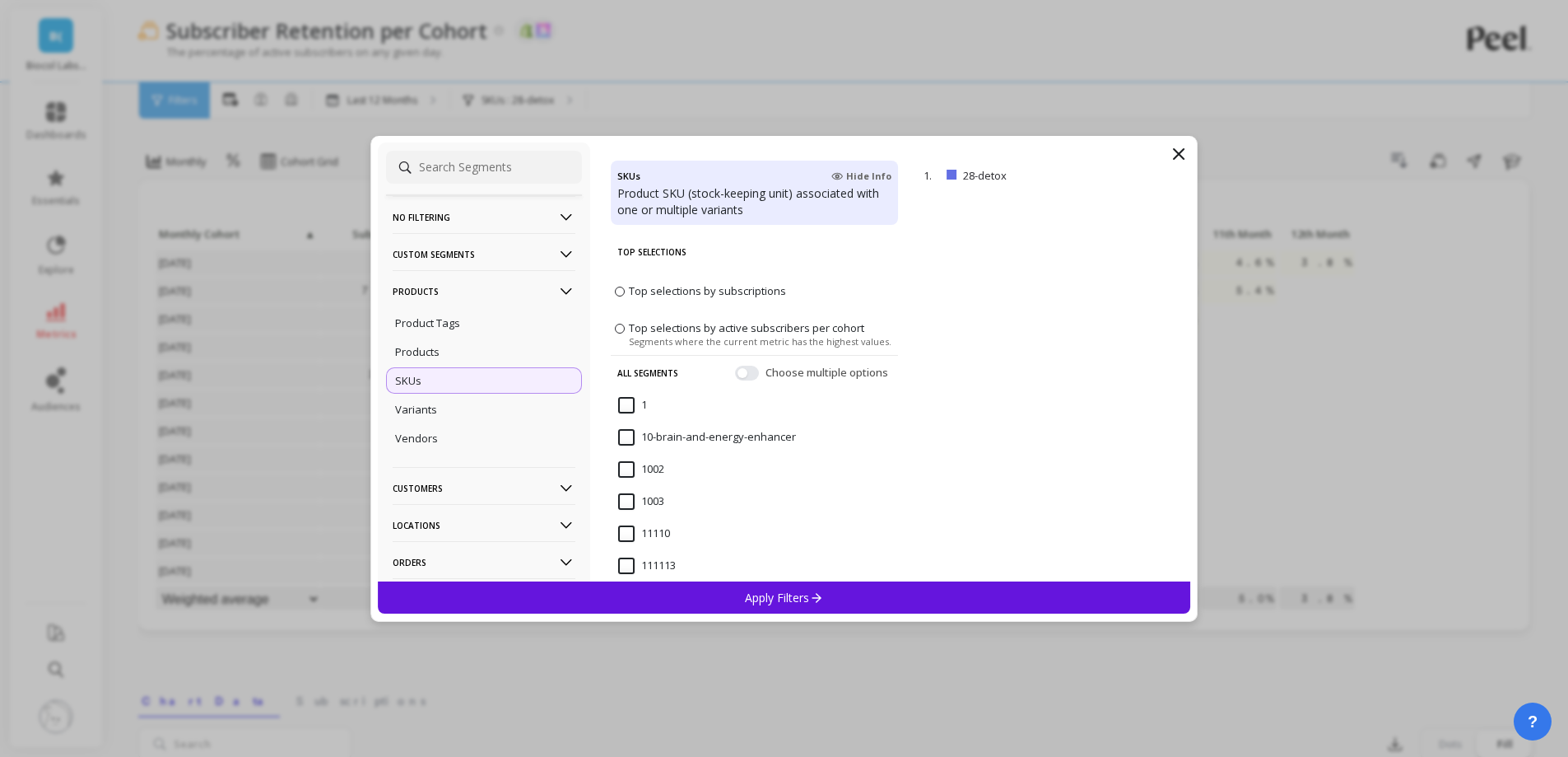
click at [482, 301] on p "Products" at bounding box center [483, 290] width 182 height 42
click at [476, 328] on p "Customers" at bounding box center [483, 327] width 182 height 42
click at [470, 366] on div "Customer Tags" at bounding box center [484, 360] width 196 height 26
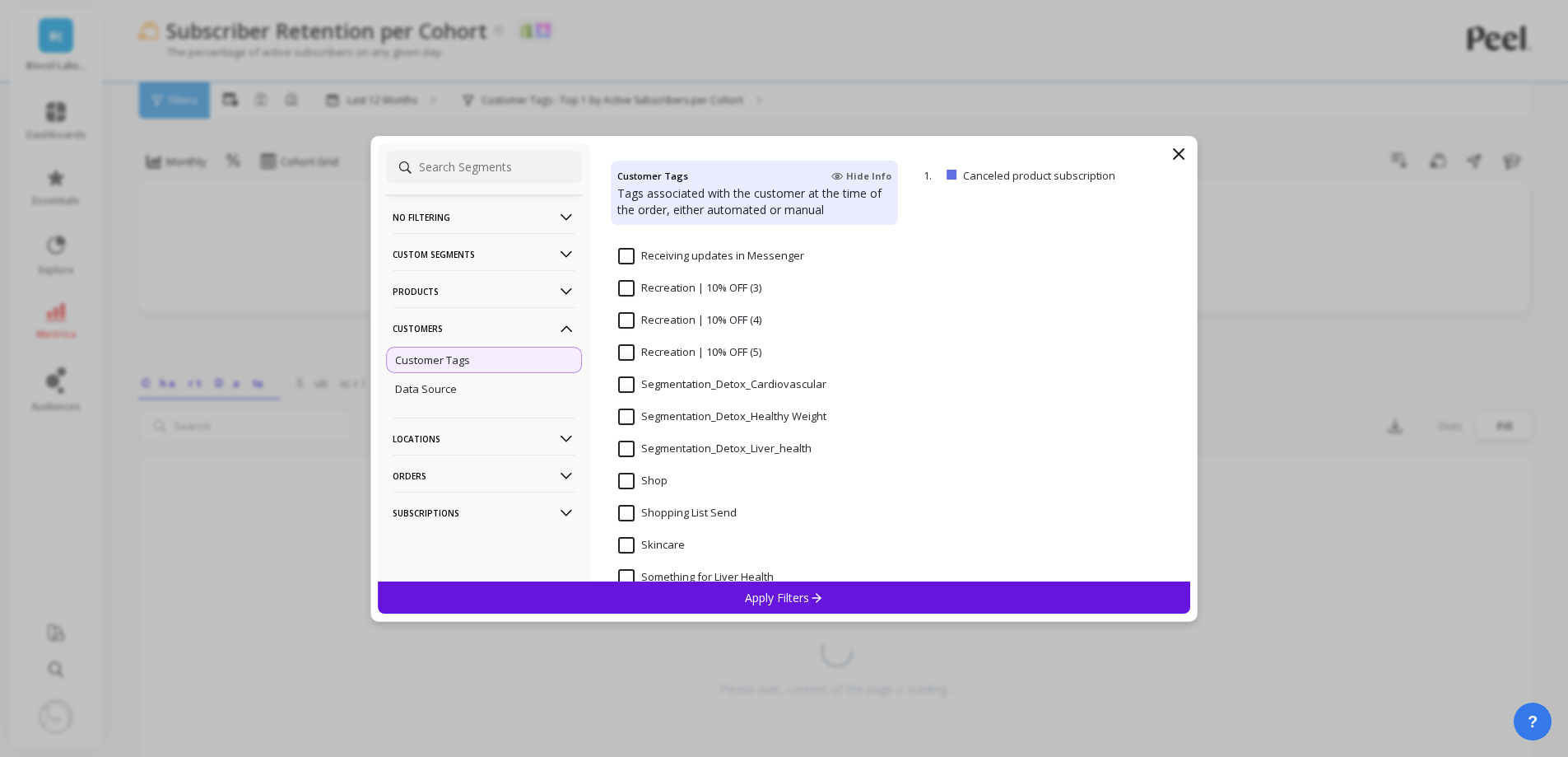
scroll to position [1400, 0]
click at [721, 390] on input "Segmentation_Detox_Liver_health" at bounding box center [714, 386] width 194 height 17
click at [735, 598] on div "Apply Filters" at bounding box center [784, 597] width 813 height 32
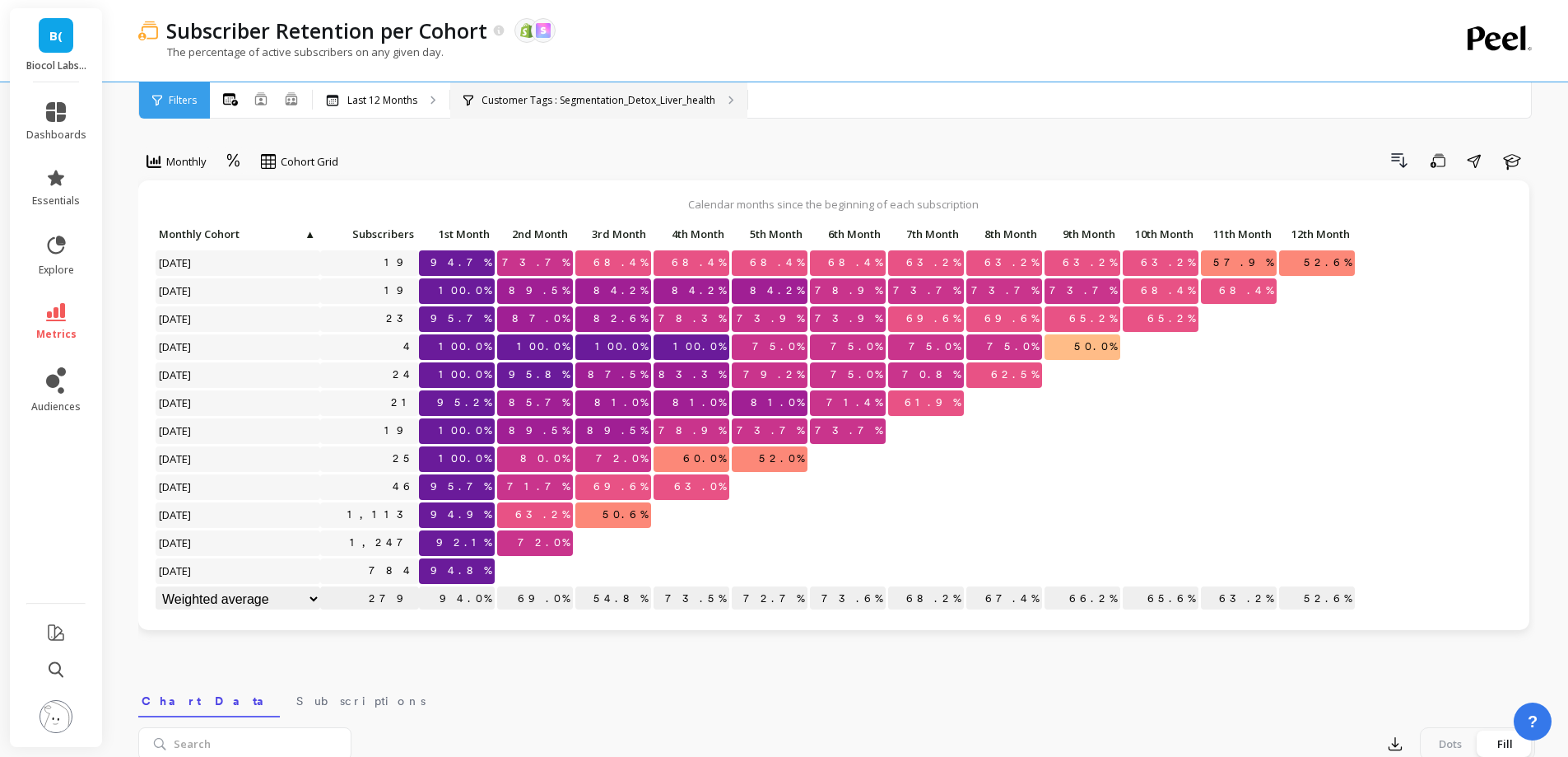
click at [731, 87] on div "Customer Tags : Segmentation_Detox_Liver_health" at bounding box center [598, 100] width 297 height 36
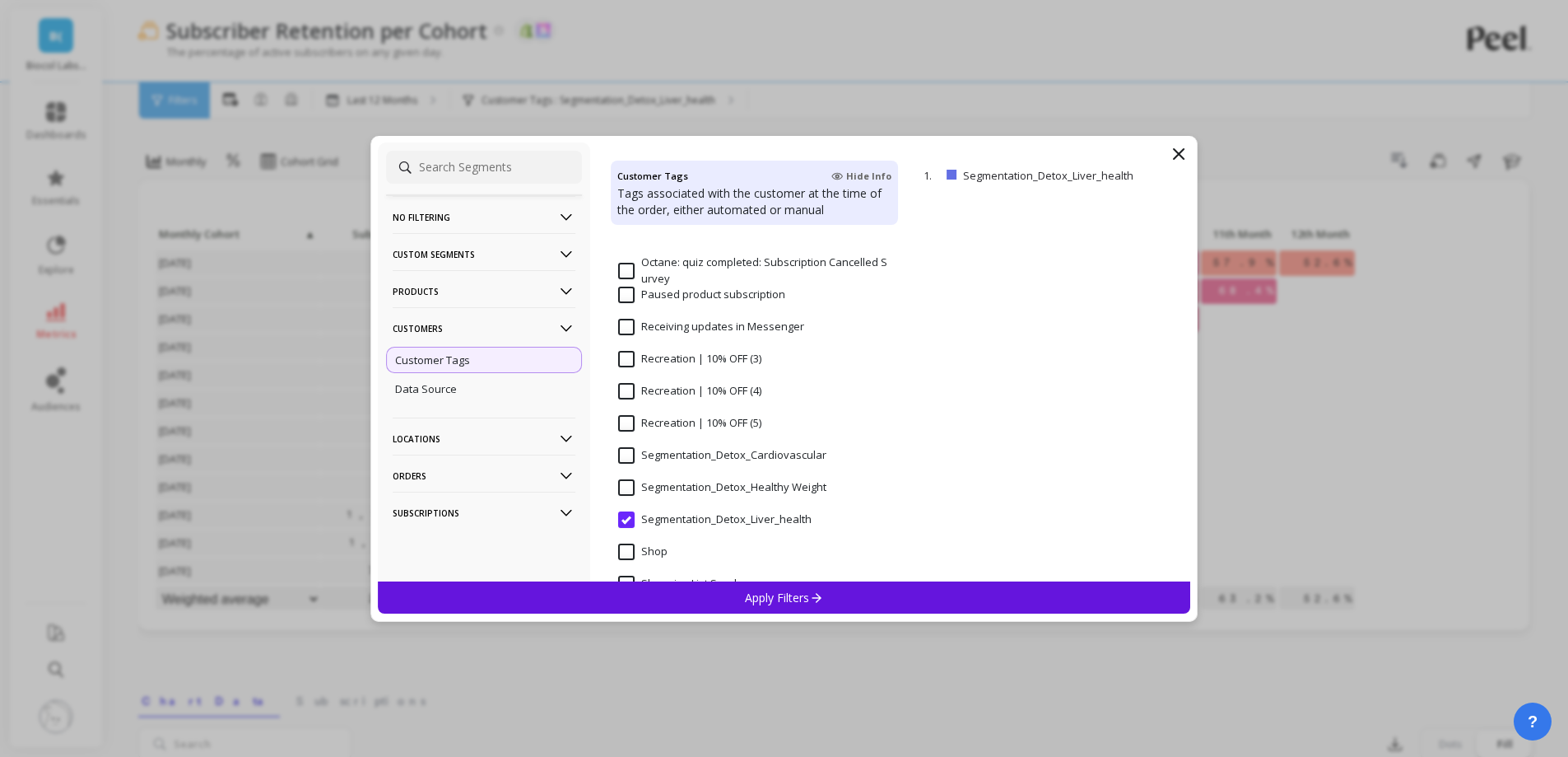
scroll to position [1318, 0]
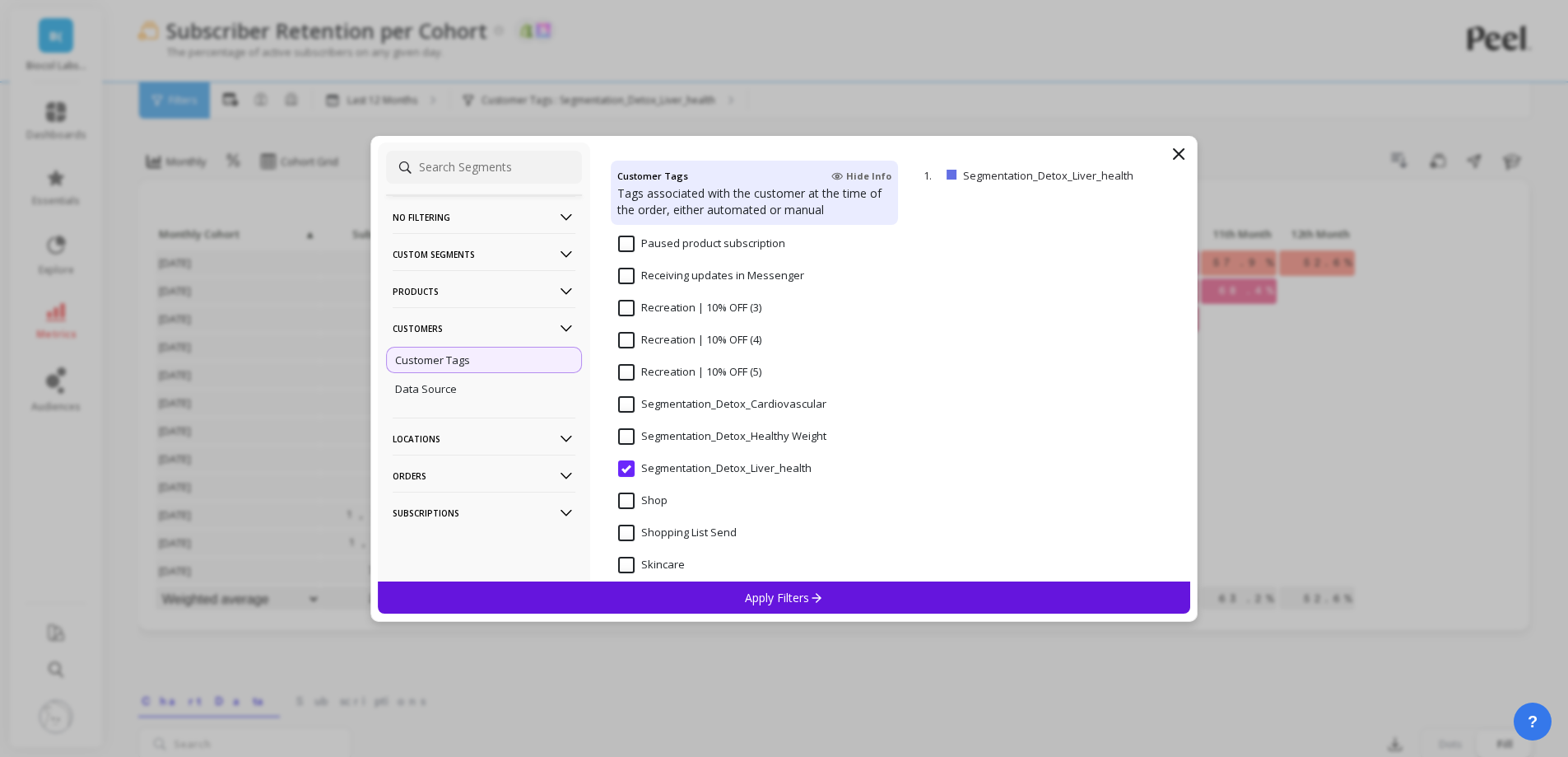
click at [753, 425] on div "Segmentation_Detox_Healthy Weight" at bounding box center [754, 445] width 287 height 49
click at [734, 586] on div "Apply Filters" at bounding box center [784, 597] width 813 height 32
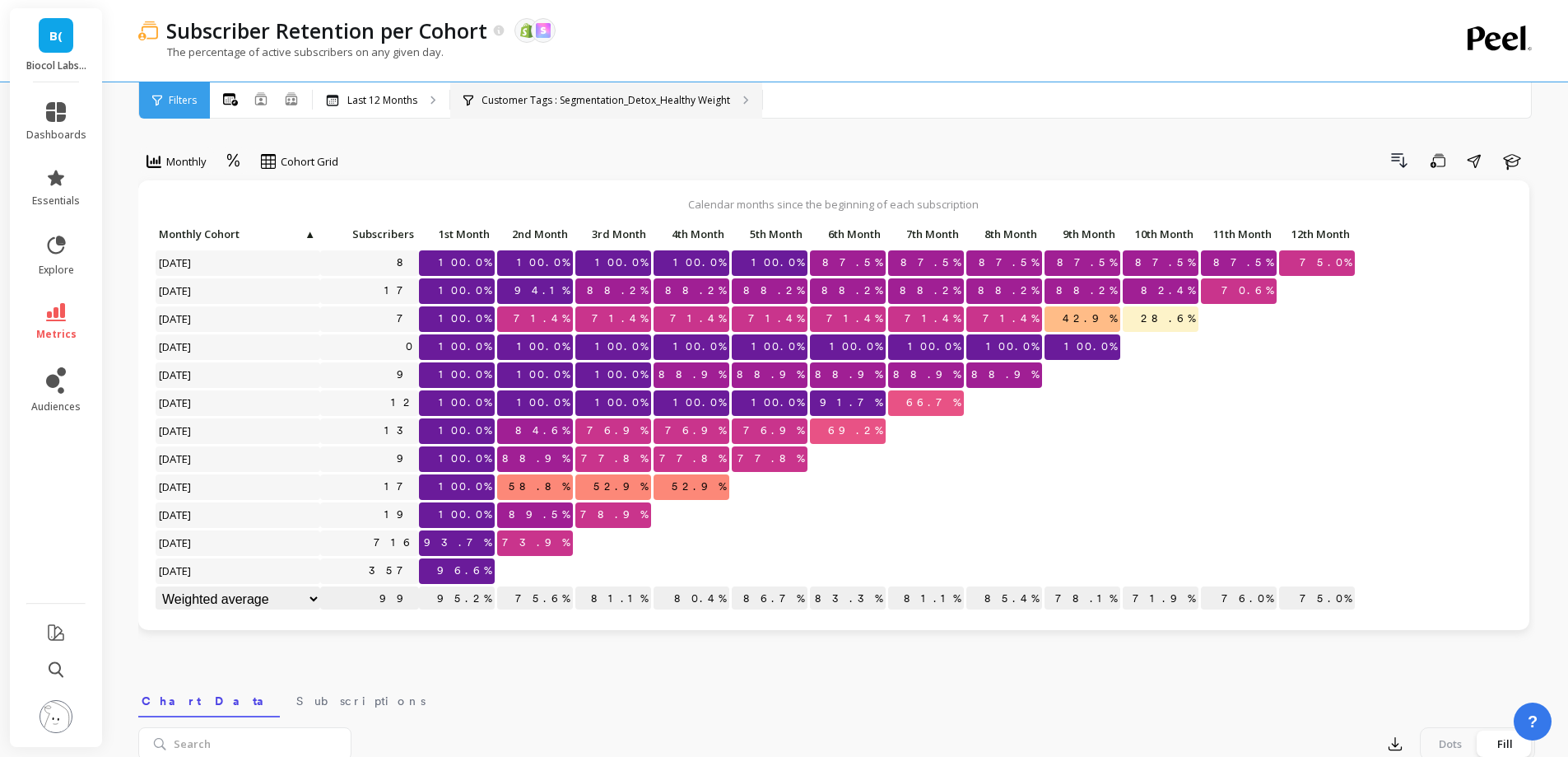
click at [698, 104] on p "Customer Tags : Segmentation_Detox_Healthy Weight" at bounding box center [606, 100] width 248 height 13
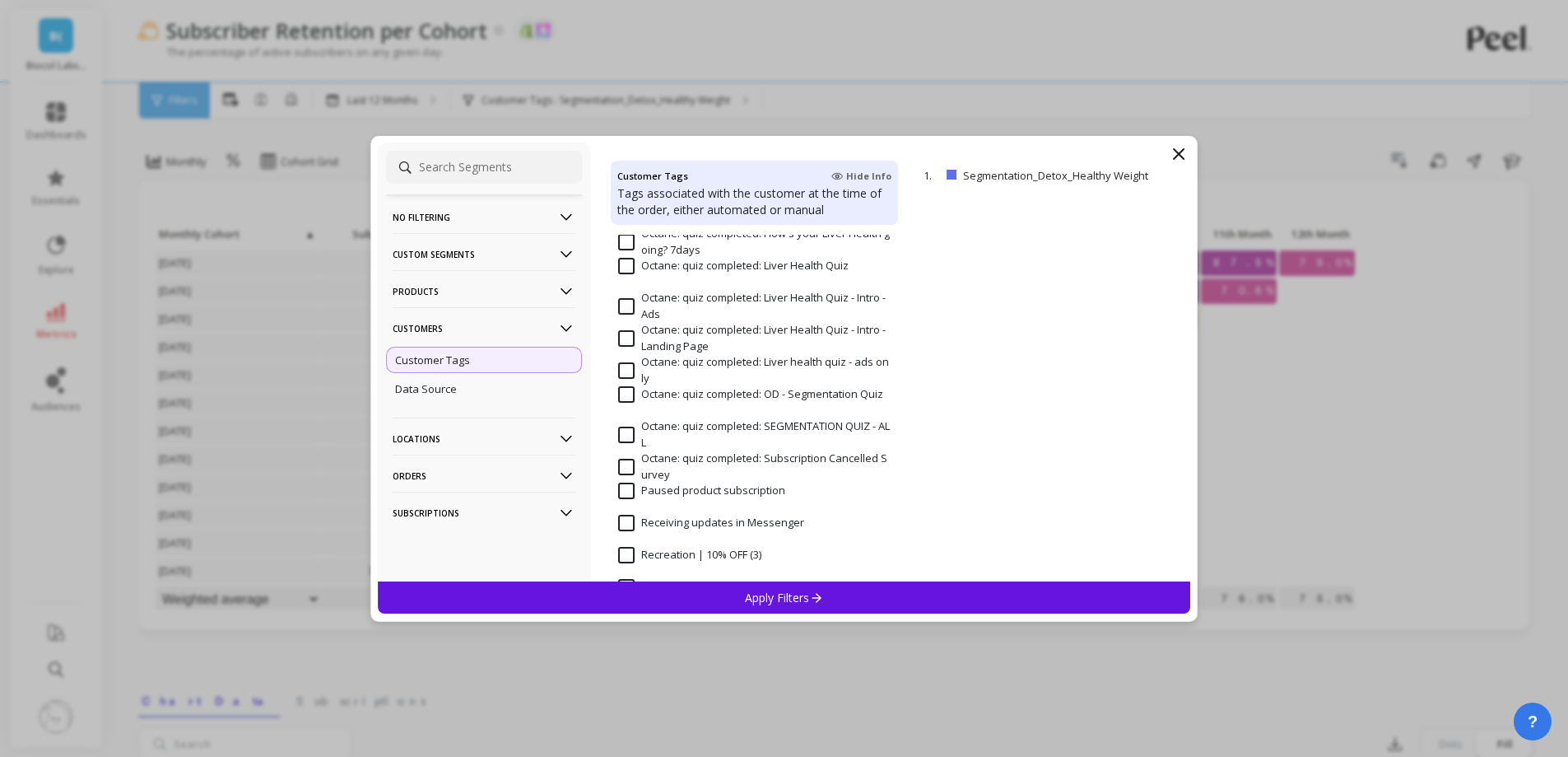
scroll to position [1318, 0]
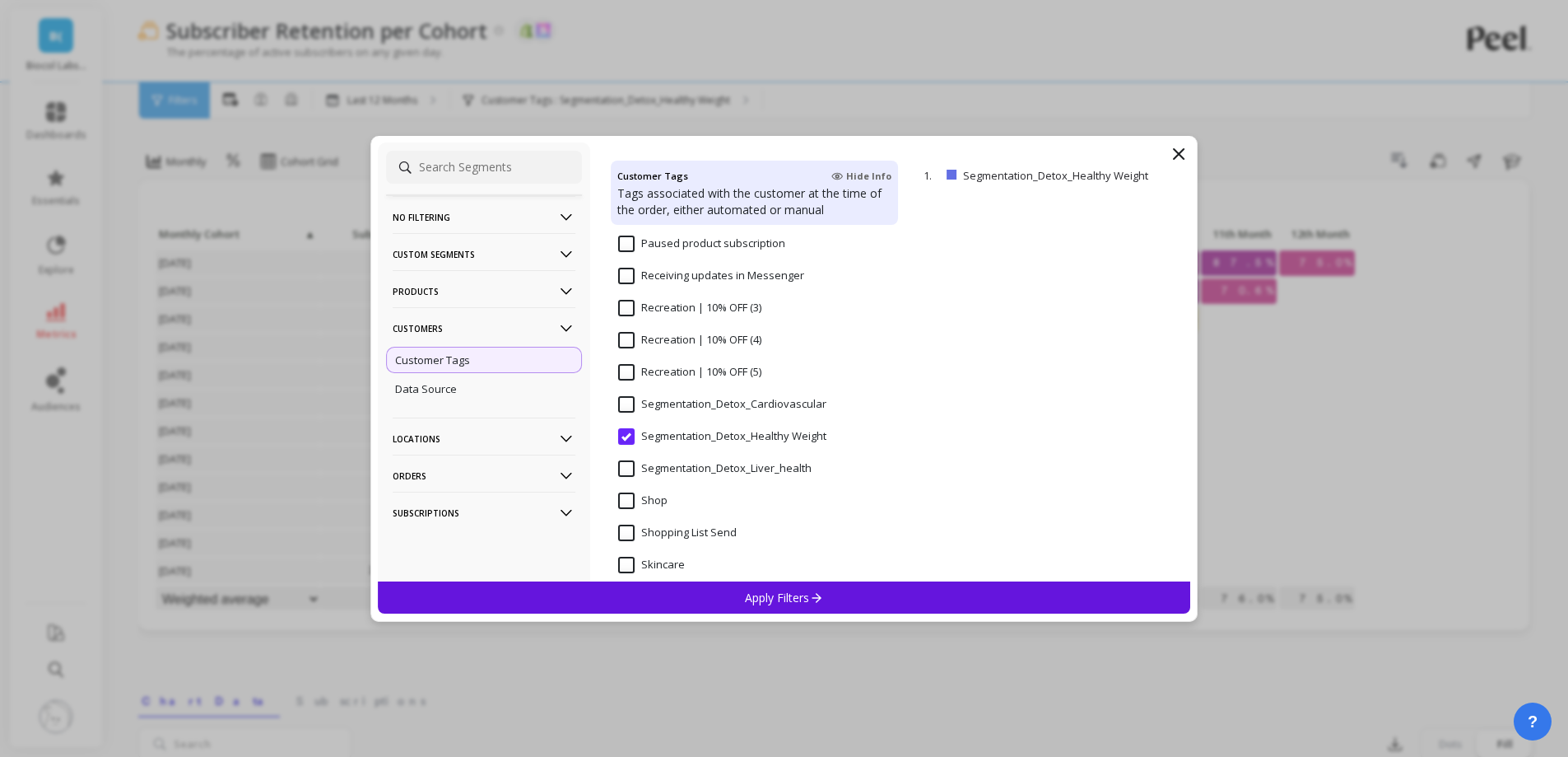
click at [736, 410] on input "Segmentation_Detox_Cardiovascular" at bounding box center [721, 404] width 208 height 17
click at [773, 585] on div "Apply Filters" at bounding box center [784, 597] width 813 height 32
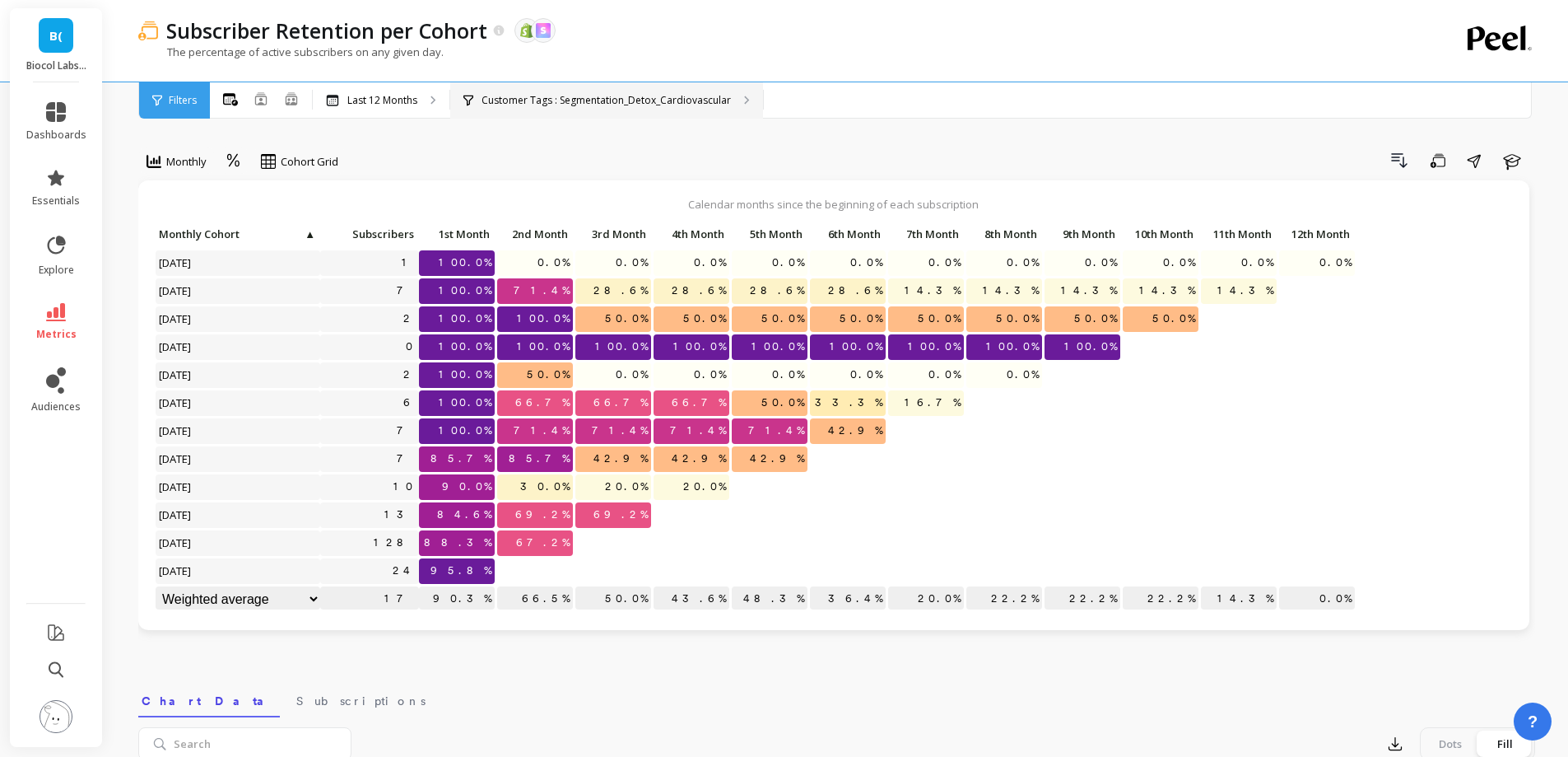
click at [641, 95] on p "Customer Tags : Segmentation_Detox_Cardiovascular" at bounding box center [606, 100] width 249 height 13
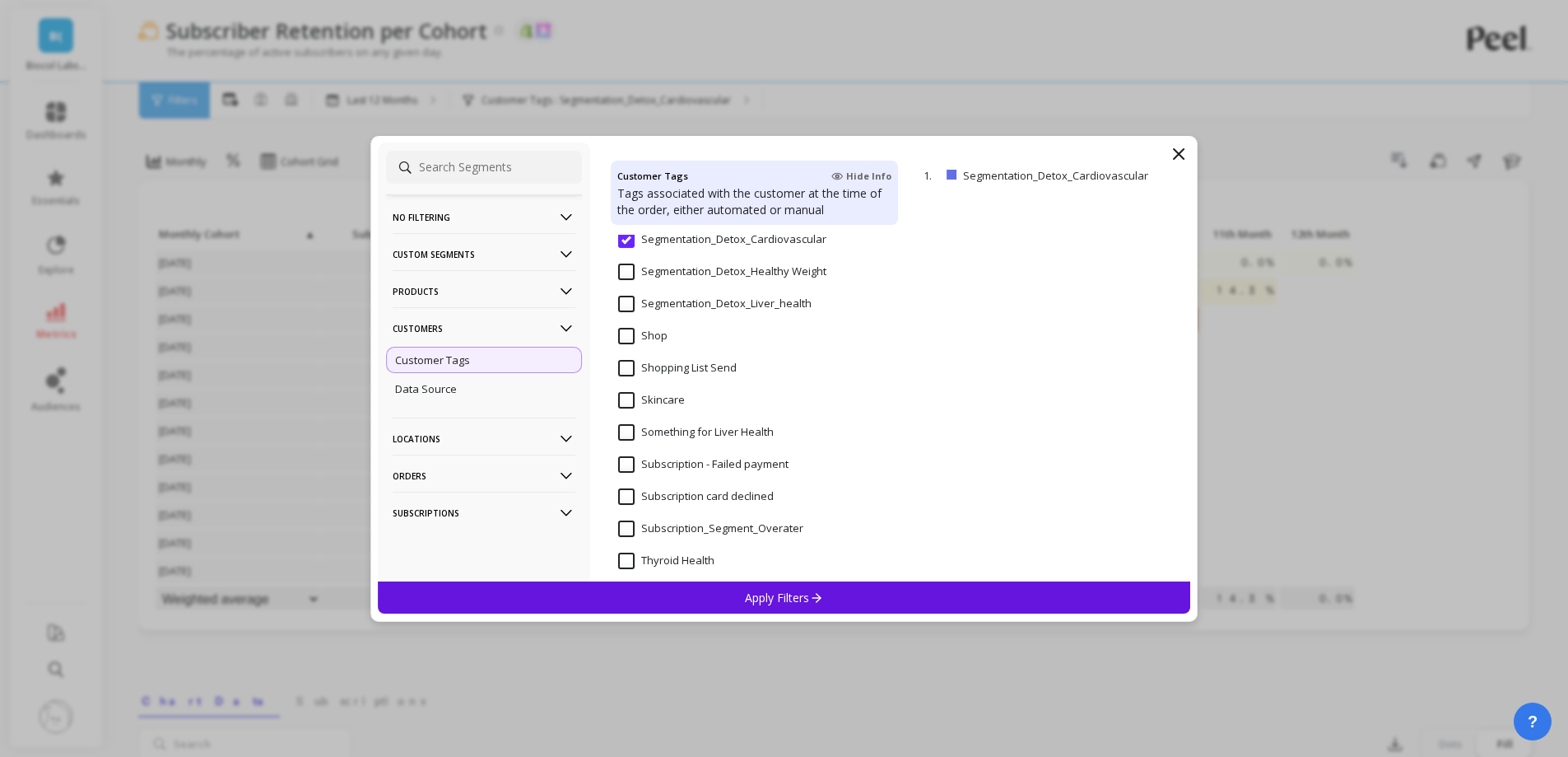
scroll to position [1400, 0]
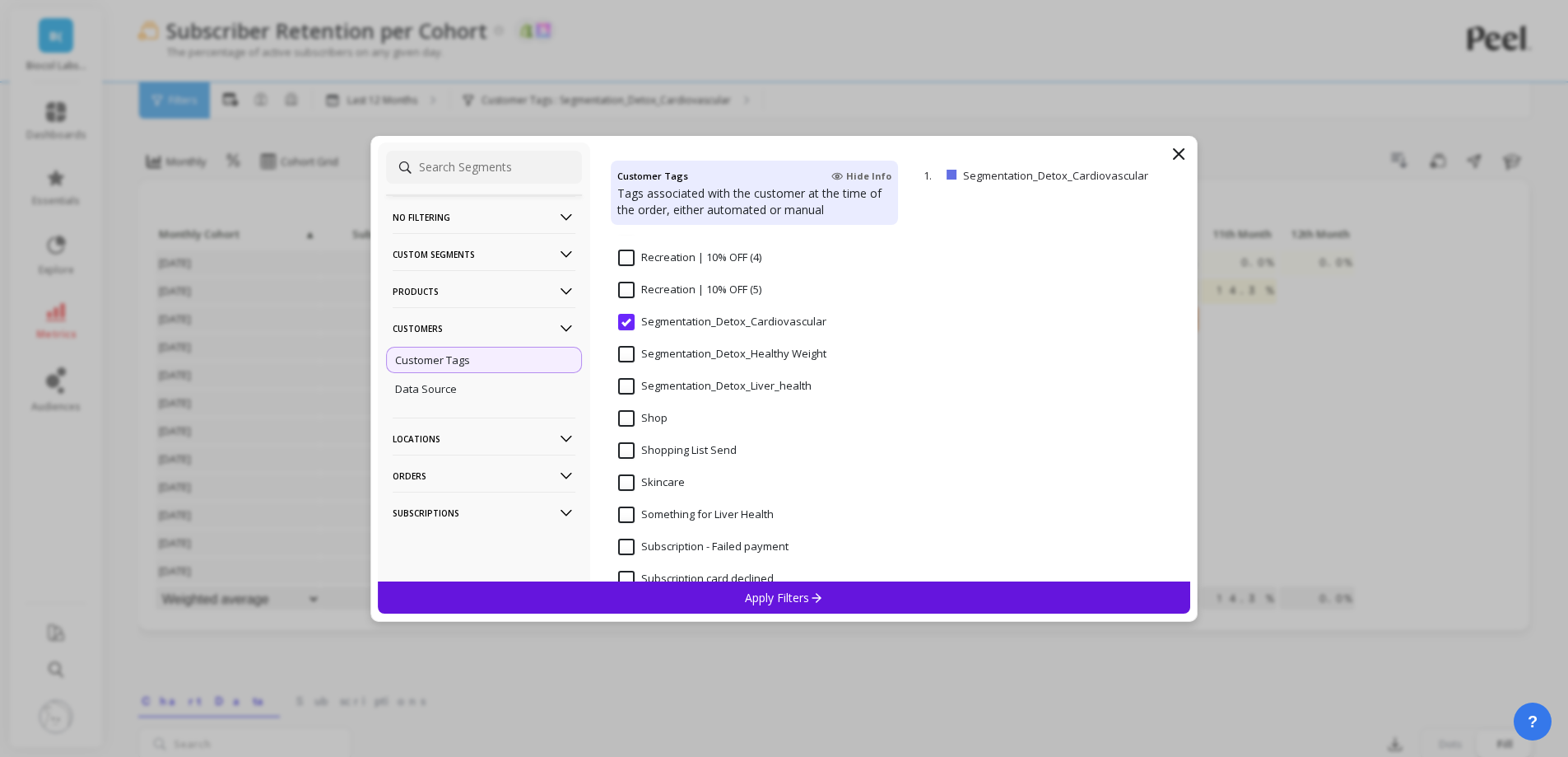
click at [696, 361] on Weight "Segmentation_Detox_Healthy Weight" at bounding box center [721, 354] width 208 height 17
click at [697, 587] on div "Apply Filters" at bounding box center [784, 597] width 813 height 32
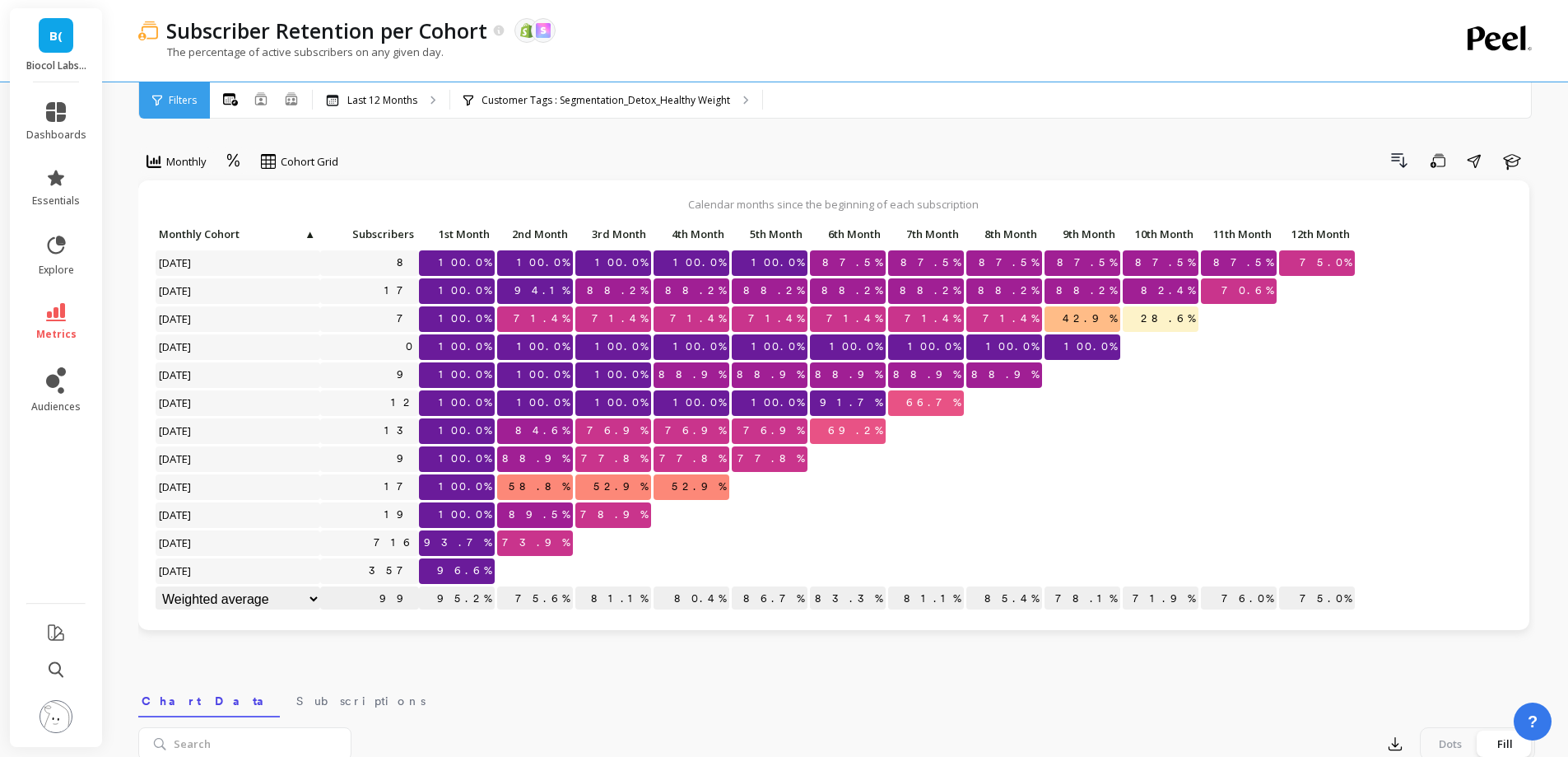
drag, startPoint x: 455, startPoint y: 548, endPoint x: 572, endPoint y: 537, distance: 117.5
click at [500, 544] on div "Click to create an audience 8 100.0% 100.0% 100.0% 100.0% 100.0% 87.5% 87.5% 87…" at bounding box center [755, 418] width 1201 height 392
